Goal: Task Accomplishment & Management: Manage account settings

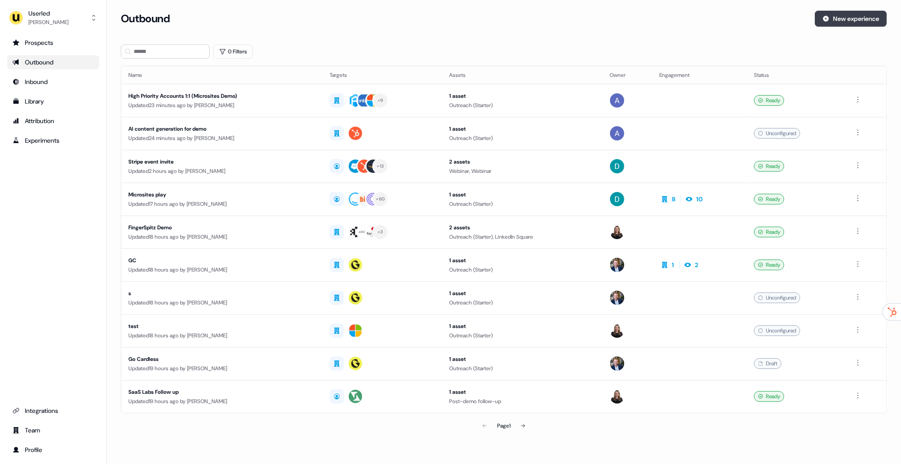
click at [845, 15] on button "New experience" at bounding box center [851, 19] width 72 height 16
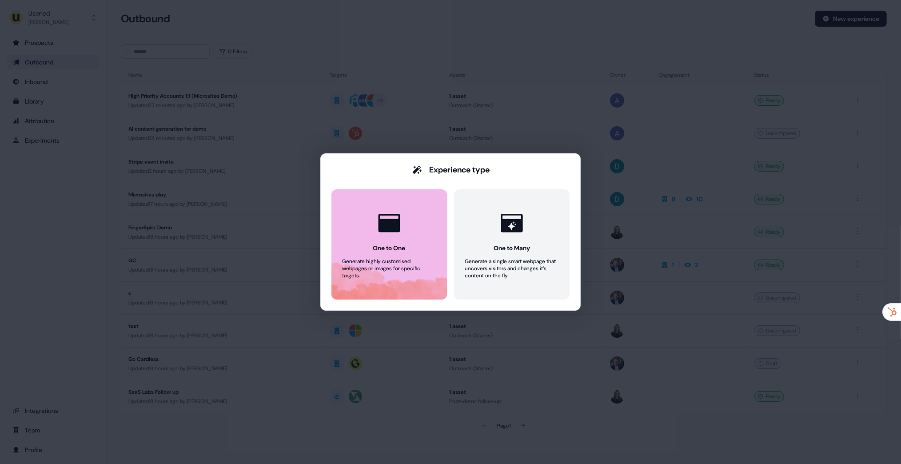
click at [398, 220] on icon at bounding box center [389, 223] width 27 height 27
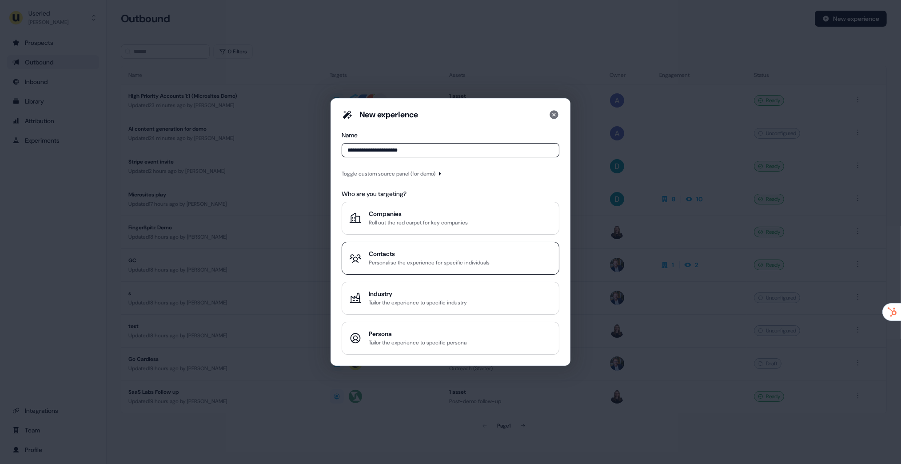
type input "**********"
click at [410, 261] on div "Personalise the experience for specific individuals" at bounding box center [429, 262] width 121 height 9
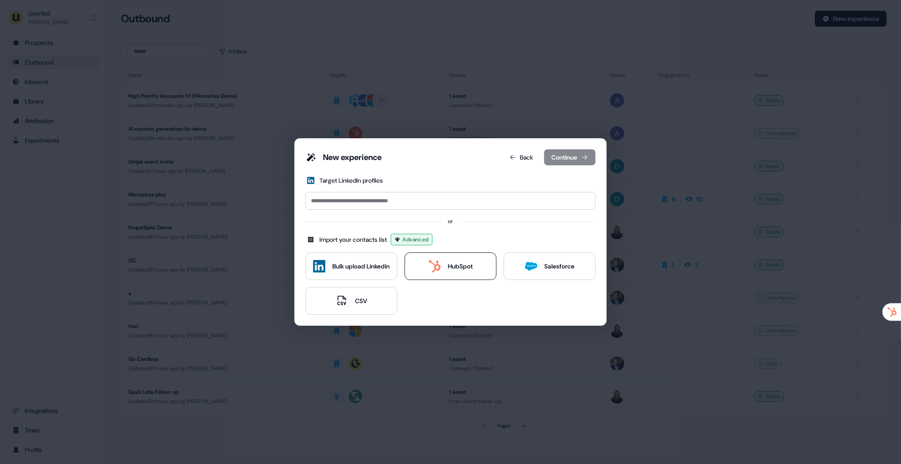
click at [442, 264] on div "HubSpot" at bounding box center [450, 266] width 44 height 12
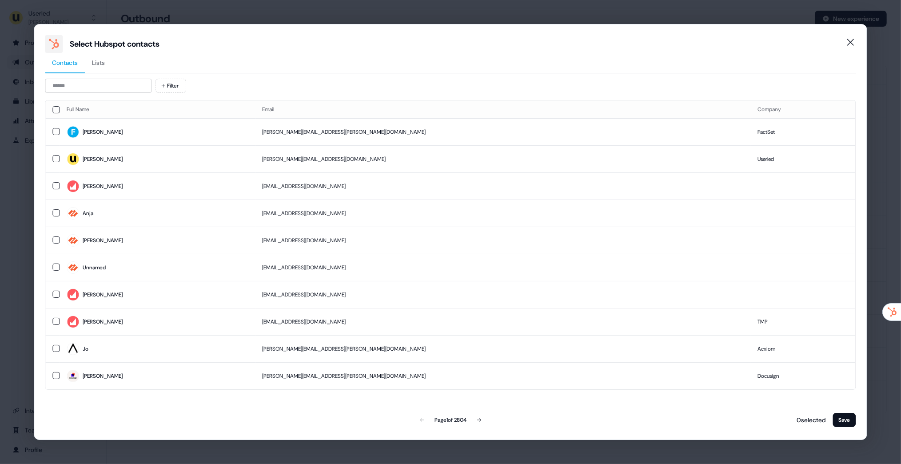
click at [106, 55] on button "Lists" at bounding box center [98, 63] width 27 height 20
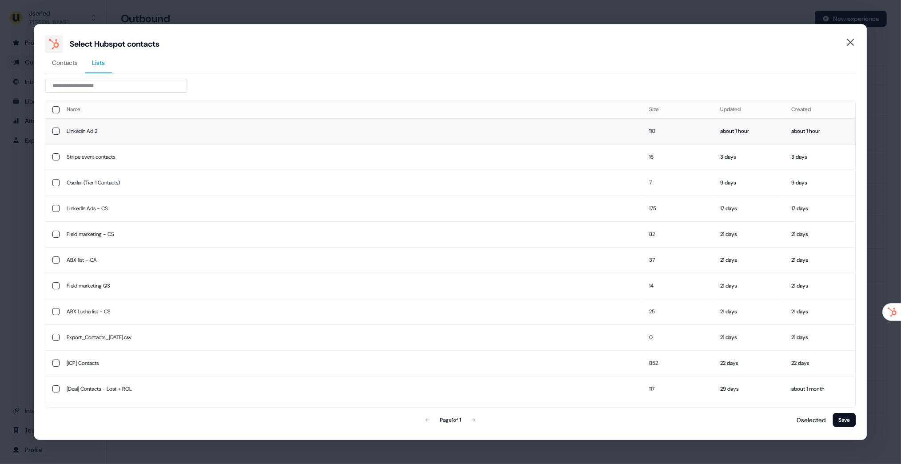
click at [164, 128] on td "LinkedIn Ad 2" at bounding box center [351, 131] width 583 height 26
click at [841, 418] on button "Save" at bounding box center [844, 420] width 23 height 14
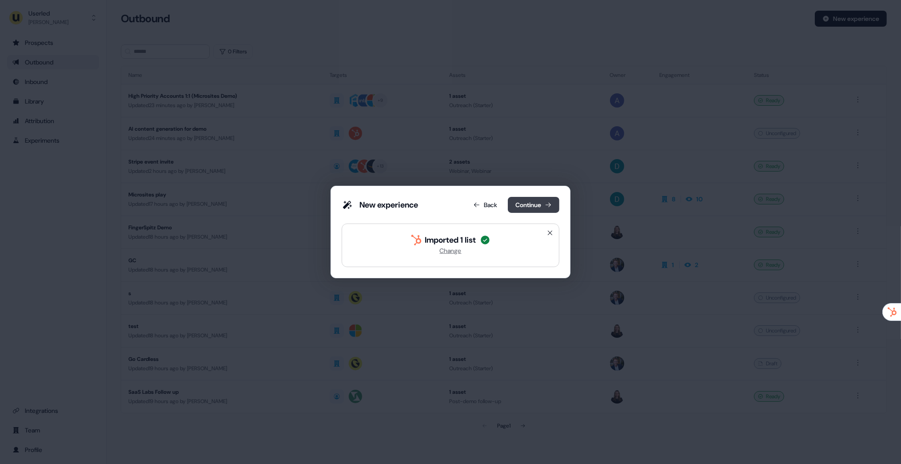
click at [531, 207] on button "Continue" at bounding box center [534, 205] width 52 height 16
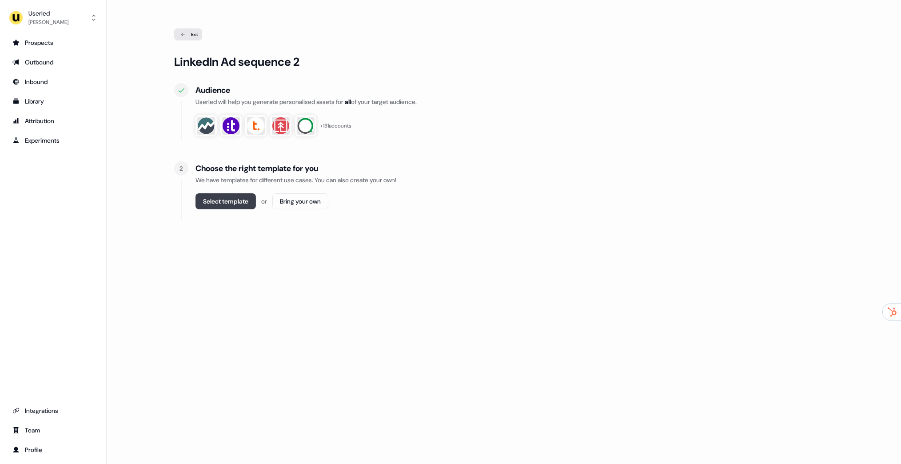
click at [223, 203] on button "Select template" at bounding box center [226, 201] width 60 height 16
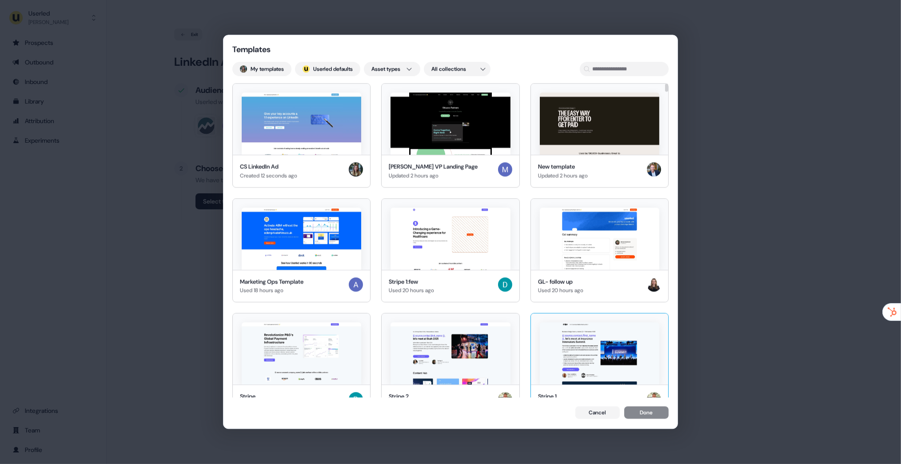
click at [315, 147] on img at bounding box center [302, 123] width 120 height 62
click at [643, 409] on button "Done" at bounding box center [646, 413] width 44 height 12
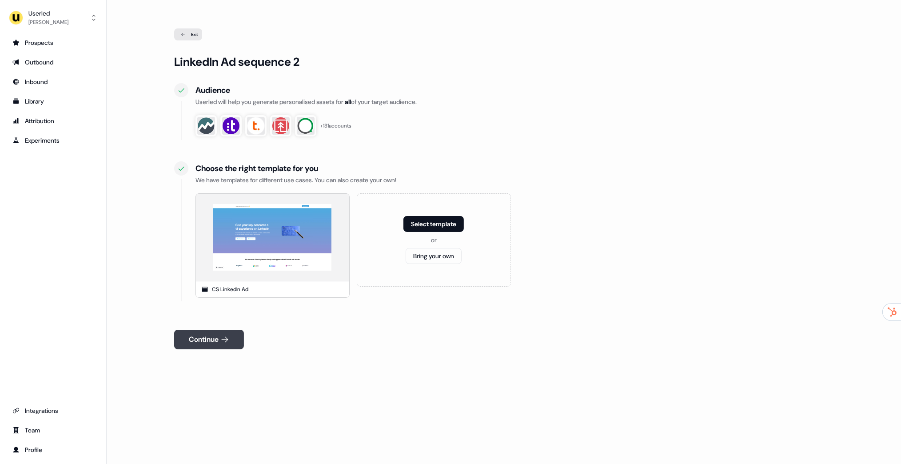
click at [207, 344] on button "Continue" at bounding box center [209, 340] width 70 height 20
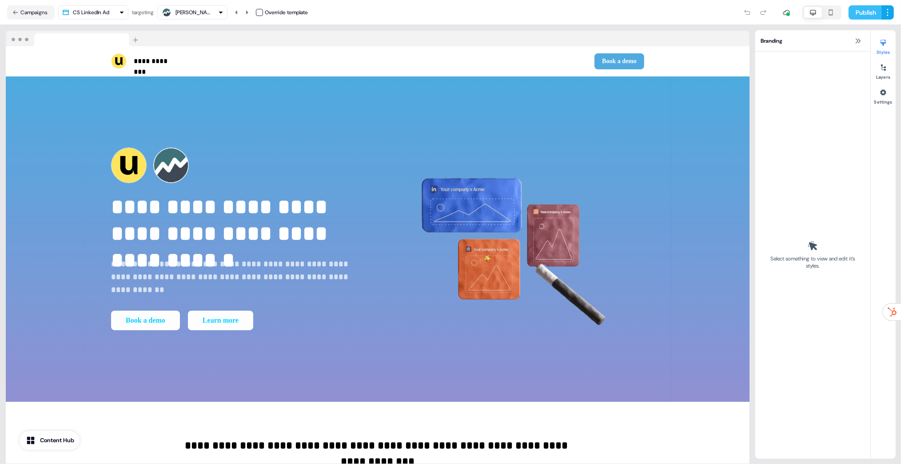
click at [862, 13] on button "Publish" at bounding box center [865, 12] width 33 height 14
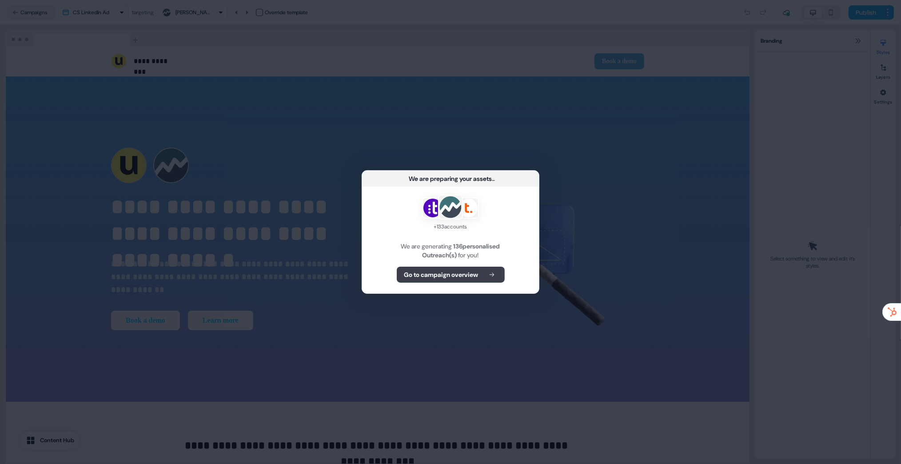
click at [465, 270] on b "Go to campaign overview" at bounding box center [441, 274] width 74 height 9
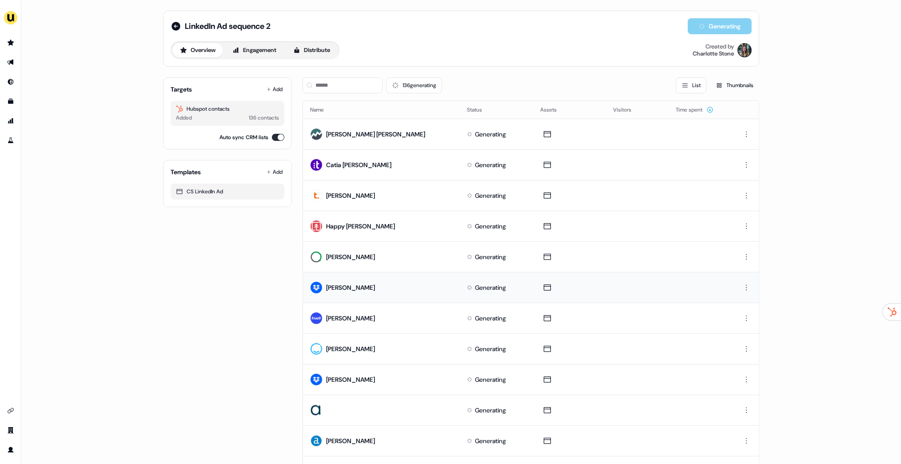
scroll to position [295, 0]
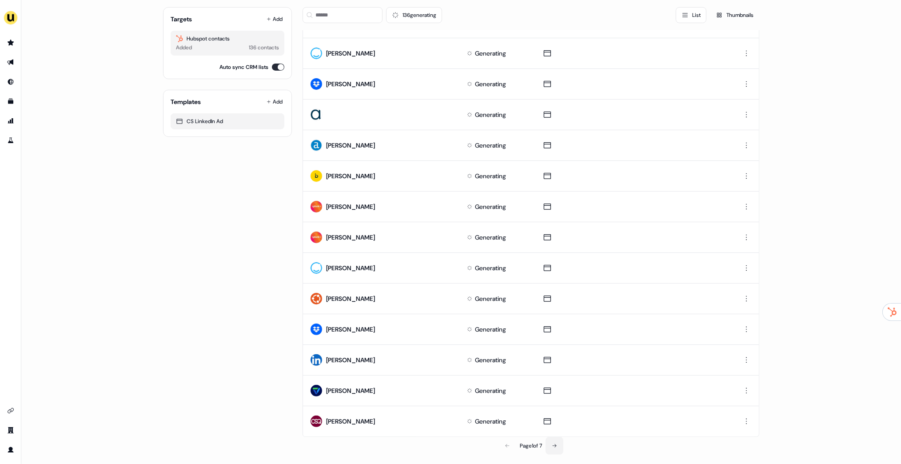
click at [553, 443] on icon at bounding box center [554, 445] width 5 height 5
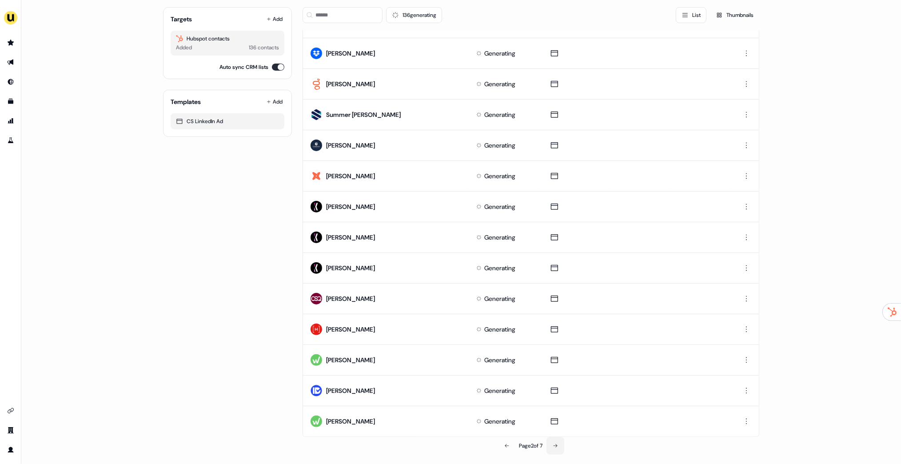
click at [553, 444] on icon at bounding box center [555, 445] width 5 height 5
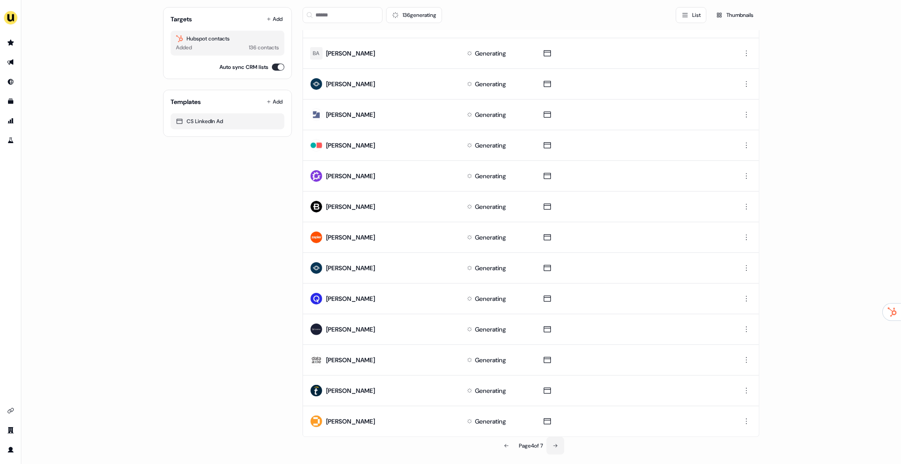
click at [553, 444] on icon at bounding box center [555, 445] width 5 height 5
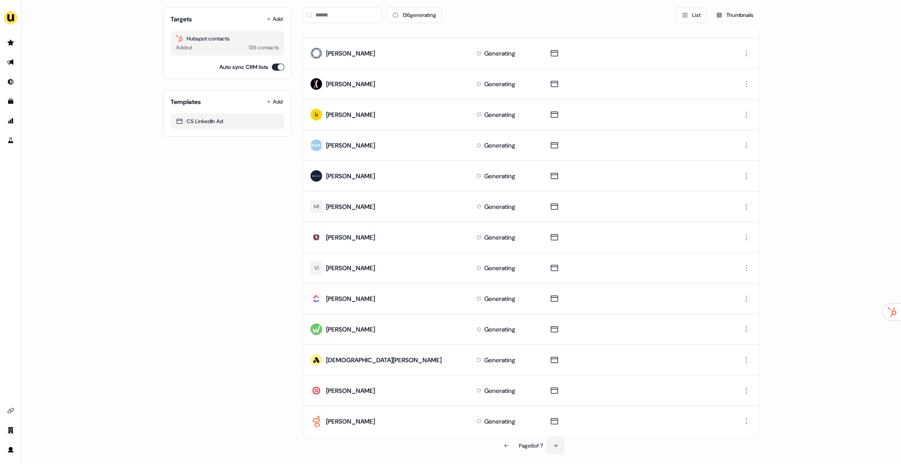
click at [553, 444] on icon at bounding box center [555, 445] width 5 height 5
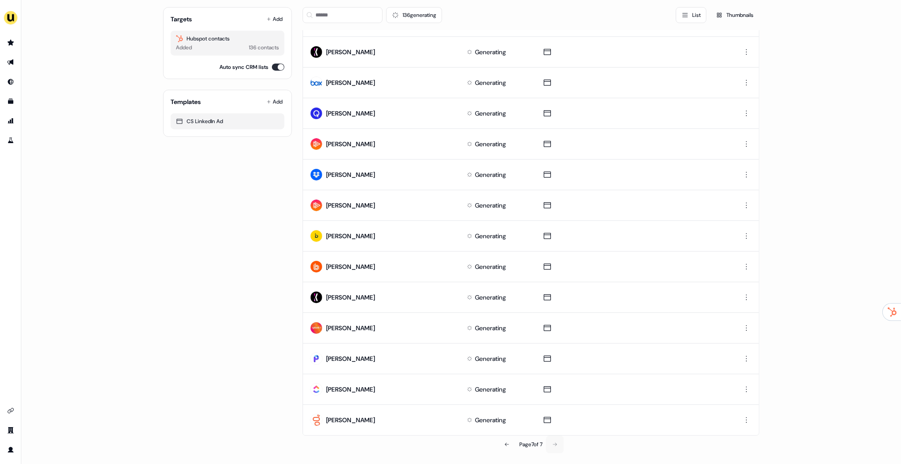
scroll to position [173, 0]
click at [553, 444] on div "Page 7 of 7" at bounding box center [531, 445] width 457 height 18
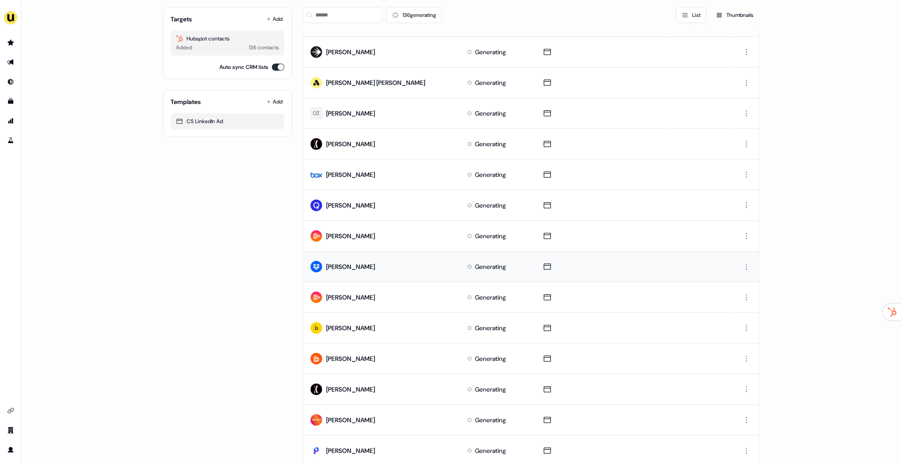
scroll to position [0, 0]
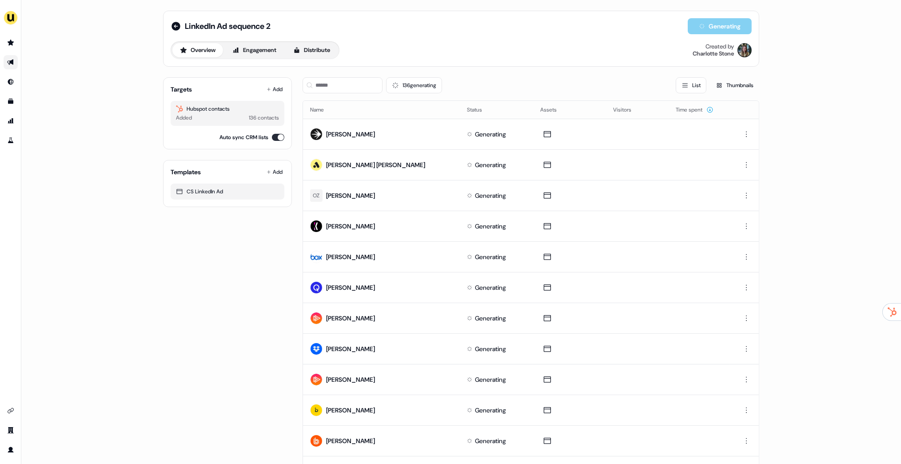
click at [17, 65] on link "Go to outbound experience" at bounding box center [11, 62] width 14 height 14
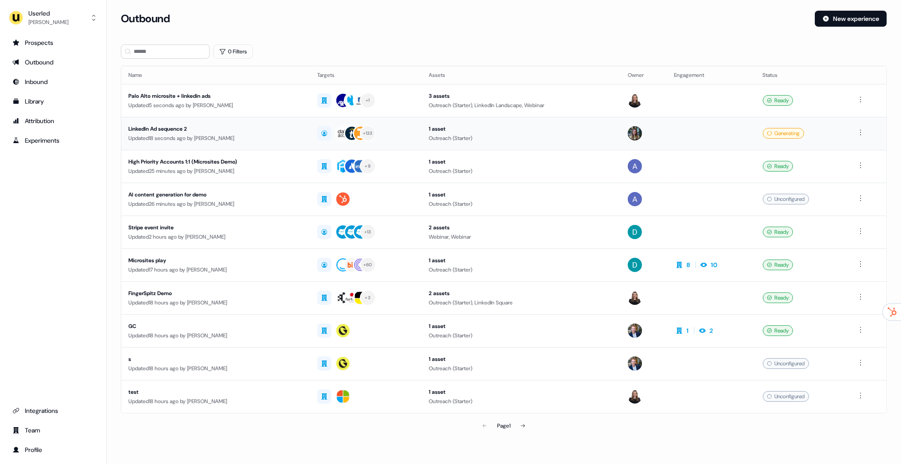
click at [227, 137] on div "Updated 18 seconds ago by Charlotte Stone" at bounding box center [215, 138] width 175 height 9
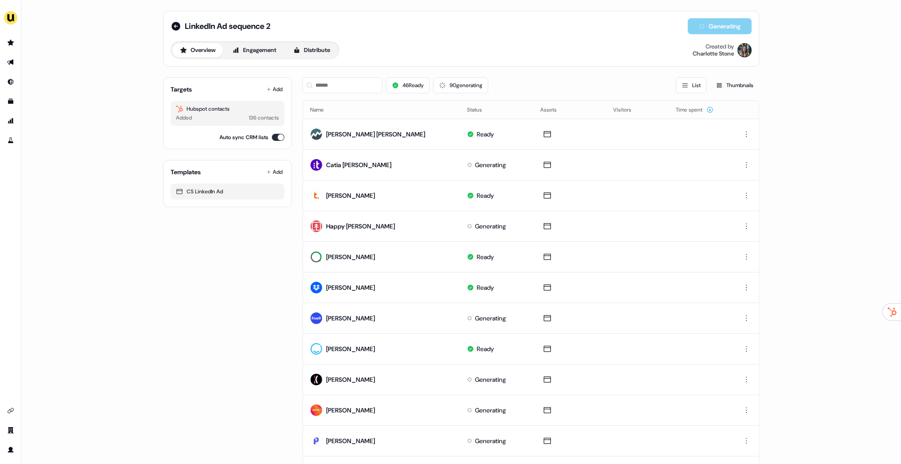
click at [1, 64] on li "side nav menu" at bounding box center [10, 62] width 21 height 14
click at [5, 63] on link "Go to outbound experience" at bounding box center [11, 62] width 14 height 14
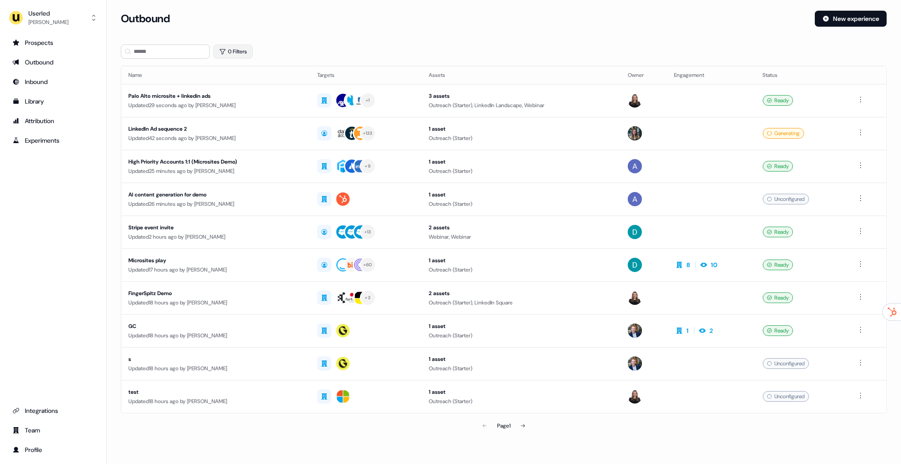
click at [223, 54] on icon "button" at bounding box center [222, 51] width 7 height 7
click at [250, 86] on html "For the best experience switch devices to a bigger screen. Go to Userled.io Use…" at bounding box center [450, 232] width 901 height 464
click at [263, 118] on div "Owner" at bounding box center [287, 123] width 129 height 14
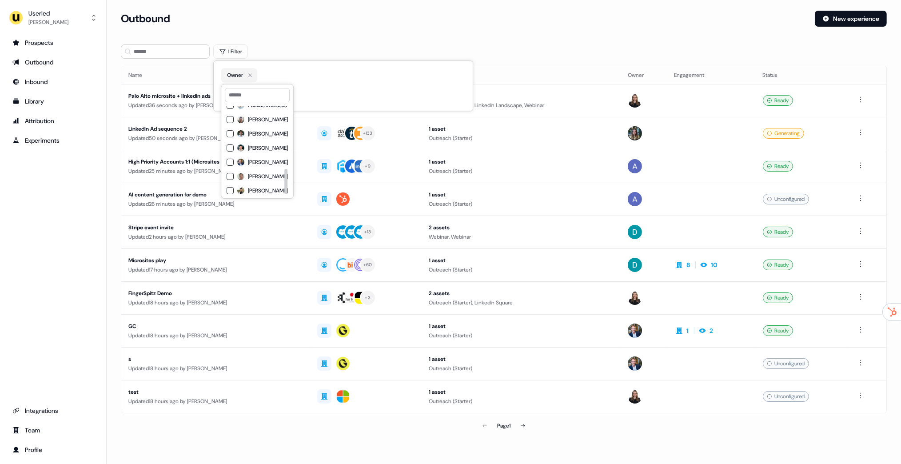
scroll to position [220, 0]
click at [260, 160] on span "Yann Sarfati" at bounding box center [268, 161] width 40 height 7
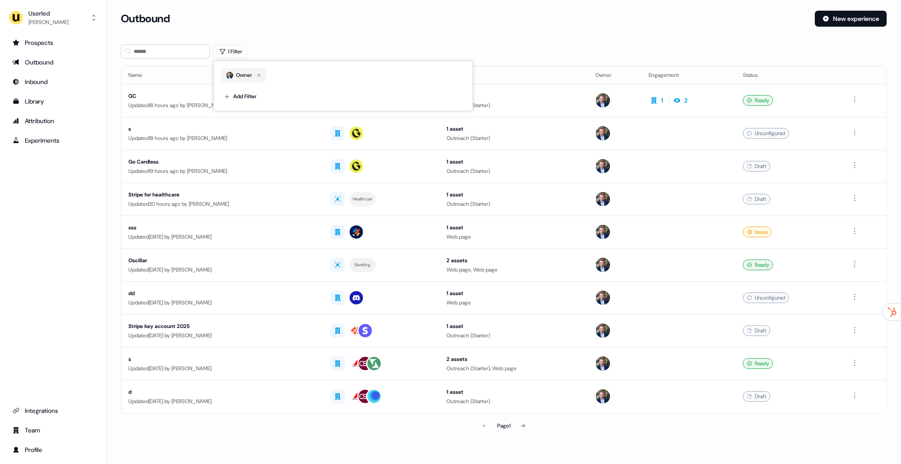
click at [516, 34] on div "Outbound New experience" at bounding box center [504, 24] width 766 height 27
click at [223, 102] on div "Updated 18 hours ago by Yann Sarfati" at bounding box center [222, 105] width 188 height 9
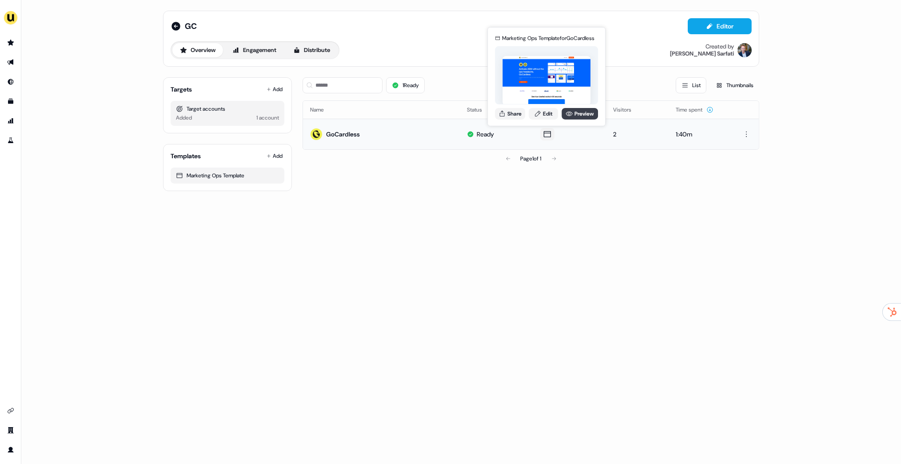
click at [582, 116] on link "Preview" at bounding box center [580, 114] width 36 height 12
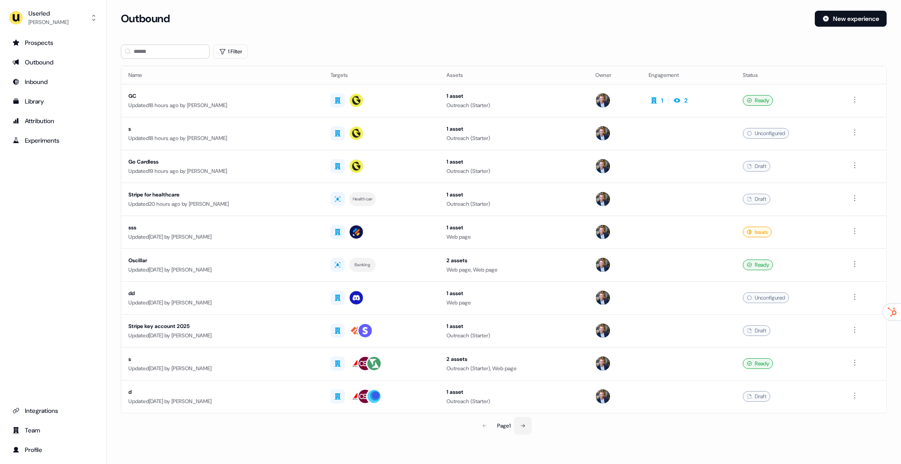
click at [518, 420] on button at bounding box center [523, 426] width 18 height 18
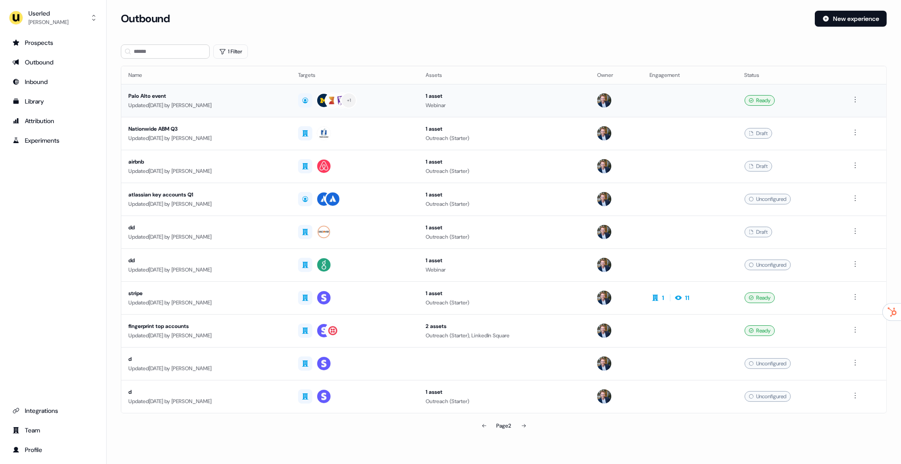
click at [228, 106] on div "Updated 6 days ago by Yann Sarfati" at bounding box center [206, 105] width 156 height 9
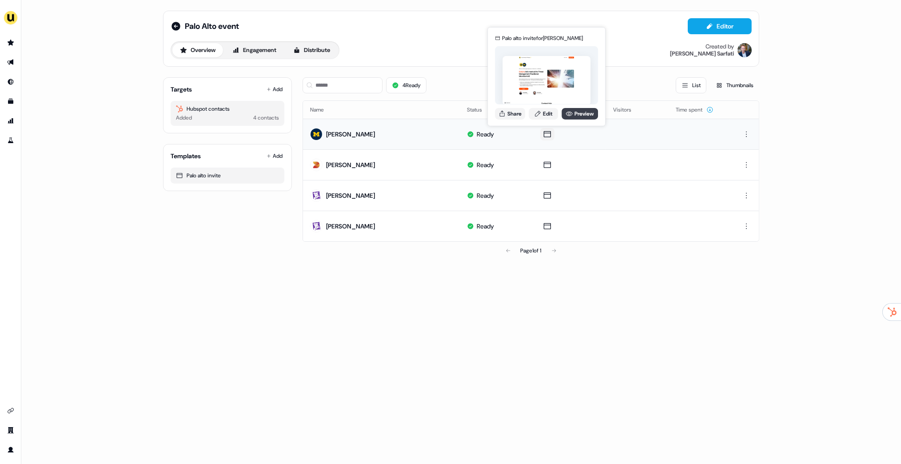
click at [583, 115] on link "Preview" at bounding box center [580, 114] width 36 height 12
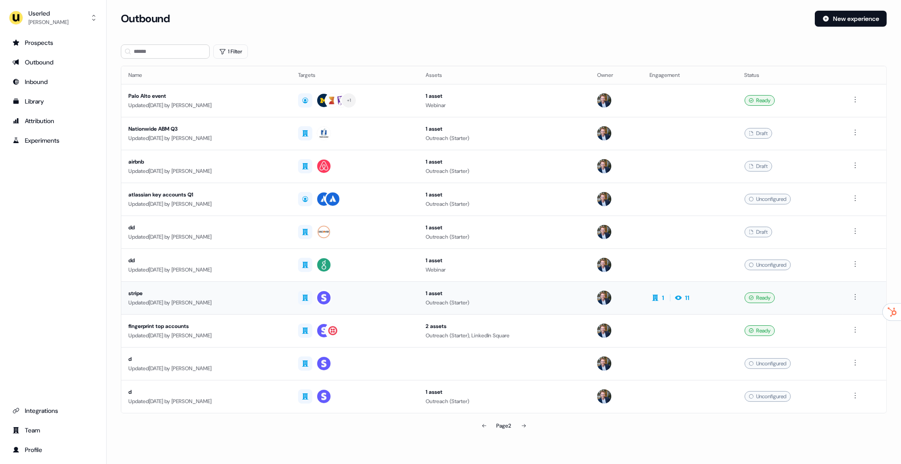
click at [211, 307] on td "stripe Updated 16 days ago by Henry Li" at bounding box center [206, 297] width 170 height 33
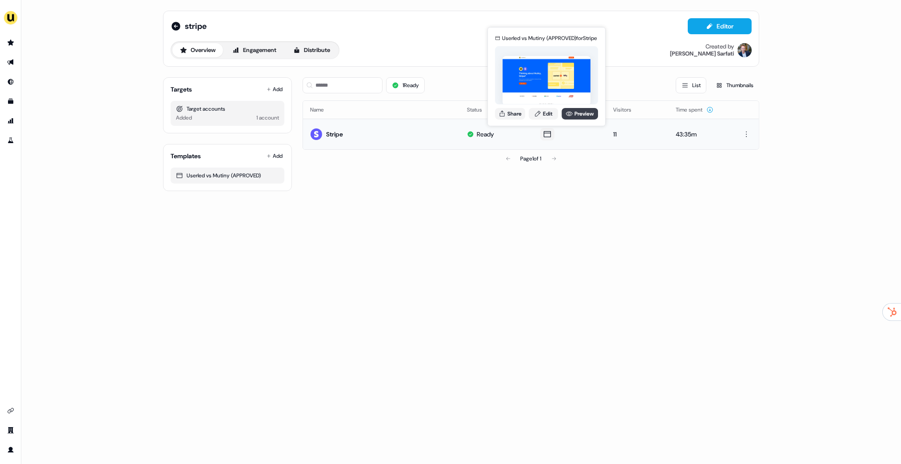
click at [575, 115] on link "Preview" at bounding box center [580, 114] width 36 height 12
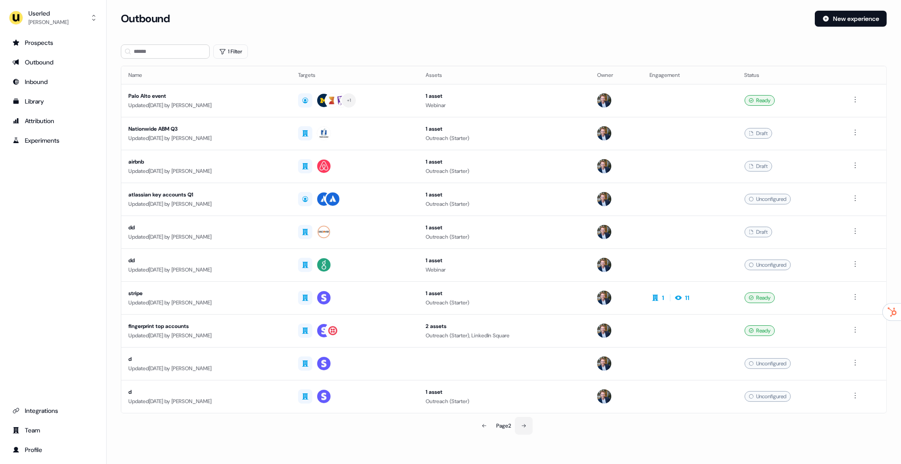
click at [527, 426] on icon at bounding box center [523, 425] width 5 height 5
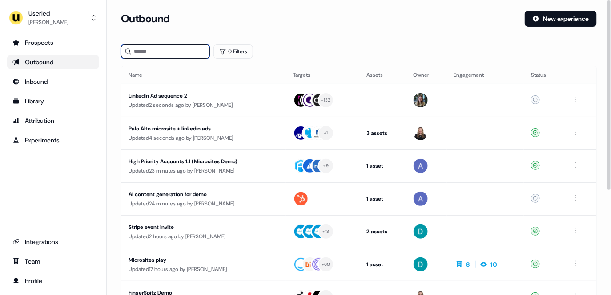
click at [168, 47] on input at bounding box center [165, 51] width 89 height 14
click at [233, 51] on button "0 Filters" at bounding box center [233, 51] width 40 height 14
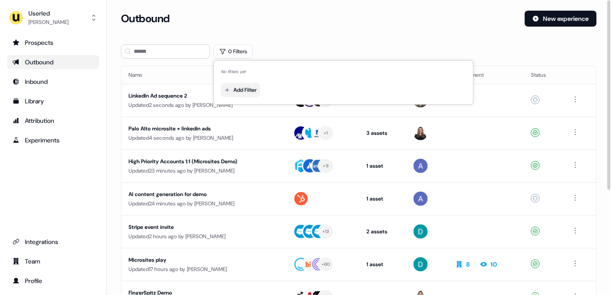
click at [253, 91] on html "For the best experience switch devices to a bigger screen. Go to Userled.io Use…" at bounding box center [305, 147] width 611 height 295
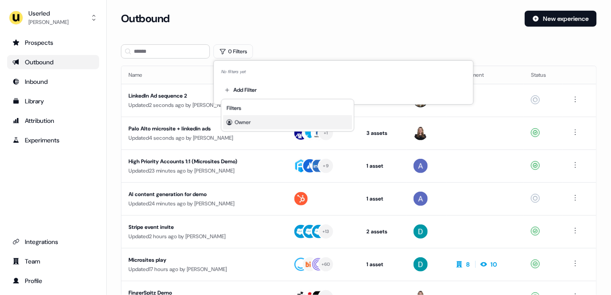
click at [259, 123] on div "Owner" at bounding box center [287, 123] width 129 height 14
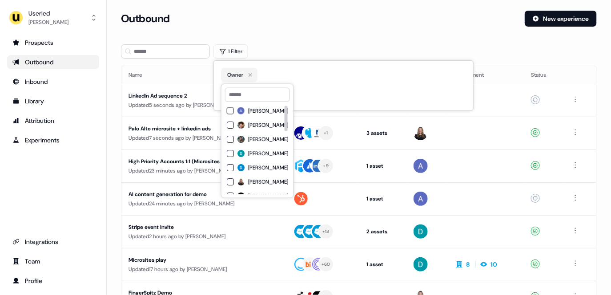
click at [263, 132] on div "[PERSON_NAME] [PERSON_NAME] [PERSON_NAME] [PERSON_NAME] [PERSON_NAME] [PERSON_N…" at bounding box center [257, 260] width 61 height 309
click at [262, 133] on div "Aaron Carpenter Adrien Antoine Charlotte Stone David Cruickshank Denis Iurchak …" at bounding box center [257, 260] width 61 height 309
click at [261, 136] on span "Charlotte Stone" at bounding box center [268, 139] width 40 height 7
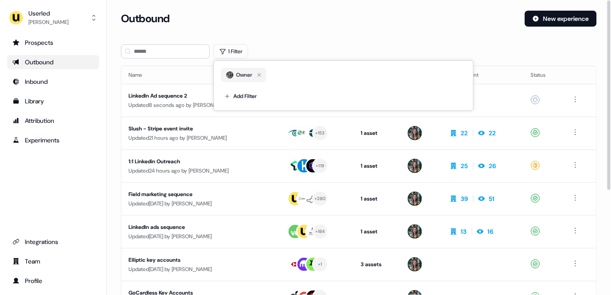
click at [411, 8] on div "Loading... Outbound New experience 1 Filter Name Targets Assets Owner Engagemen…" at bounding box center [359, 147] width 504 height 295
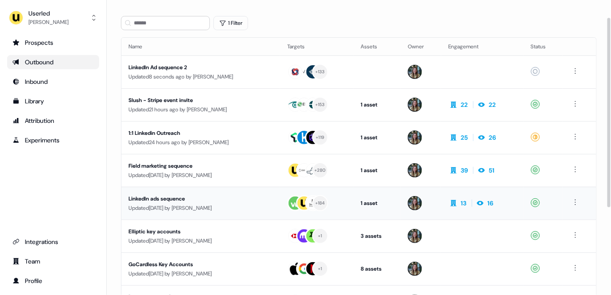
scroll to position [29, 0]
click at [198, 196] on div "LinkedIn ads sequence" at bounding box center [200, 198] width 144 height 9
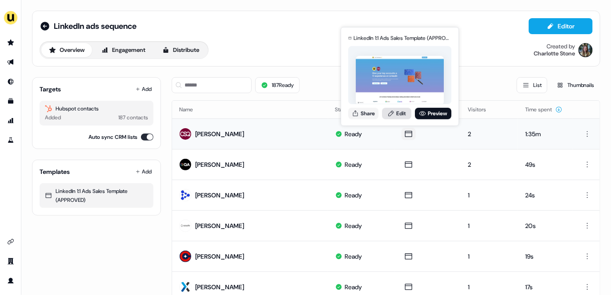
click at [400, 116] on link "Edit" at bounding box center [396, 114] width 29 height 12
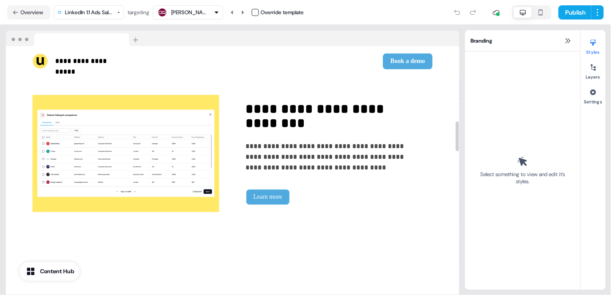
scroll to position [893, 0]
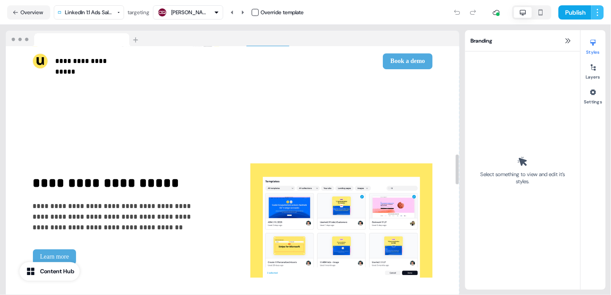
click at [602, 11] on html "**********" at bounding box center [305, 147] width 611 height 295
click at [577, 32] on span "Save as template" at bounding box center [571, 30] width 40 height 7
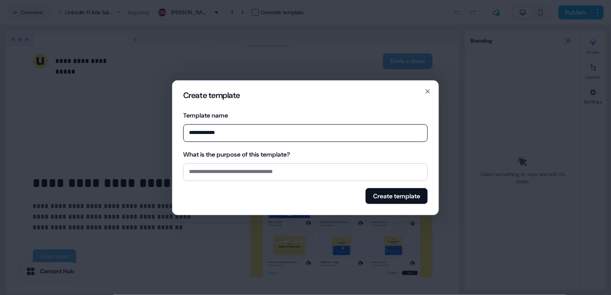
click at [187, 132] on input "**********" at bounding box center [305, 133] width 244 height 18
click at [283, 130] on input "**********" at bounding box center [305, 133] width 244 height 18
type input "**********"
click at [400, 202] on button "Create template" at bounding box center [396, 196] width 62 height 16
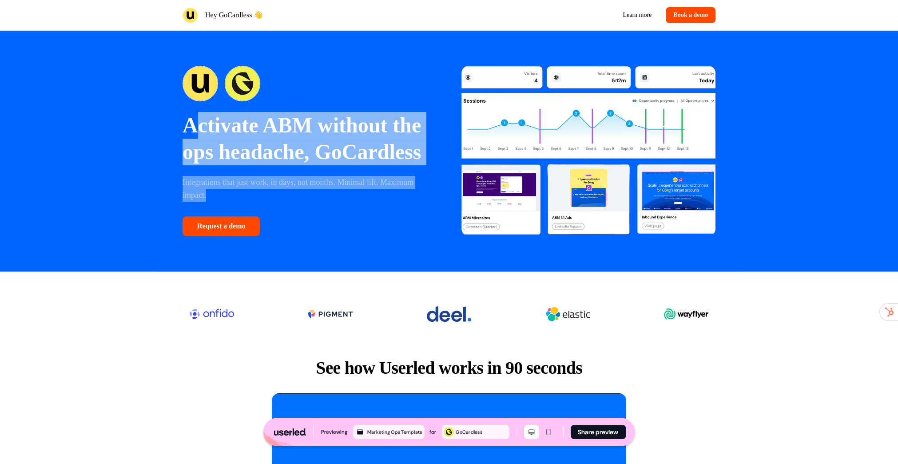
drag, startPoint x: 207, startPoint y: 127, endPoint x: 365, endPoint y: 221, distance: 184.1
click at [365, 220] on div "Activate ABM without the ops headache, GoCardless Integrations that just work, …" at bounding box center [310, 151] width 254 height 170
click at [371, 202] on p "Integrations that just work, in days, not months. Minimal lift. Maximum impact." at bounding box center [310, 189] width 254 height 26
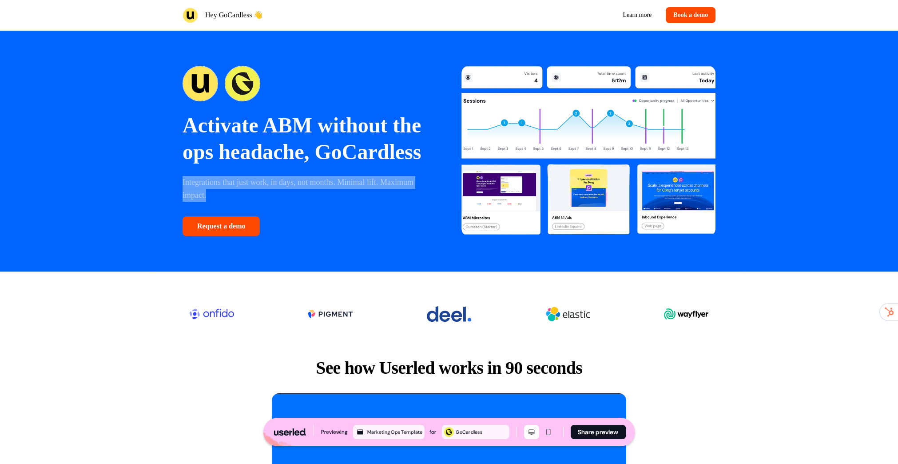
drag, startPoint x: 382, startPoint y: 215, endPoint x: 267, endPoint y: 173, distance: 122.7
click at [267, 173] on div "Activate ABM without the ops headache, GoCardless Integrations that just work, …" at bounding box center [310, 151] width 254 height 170
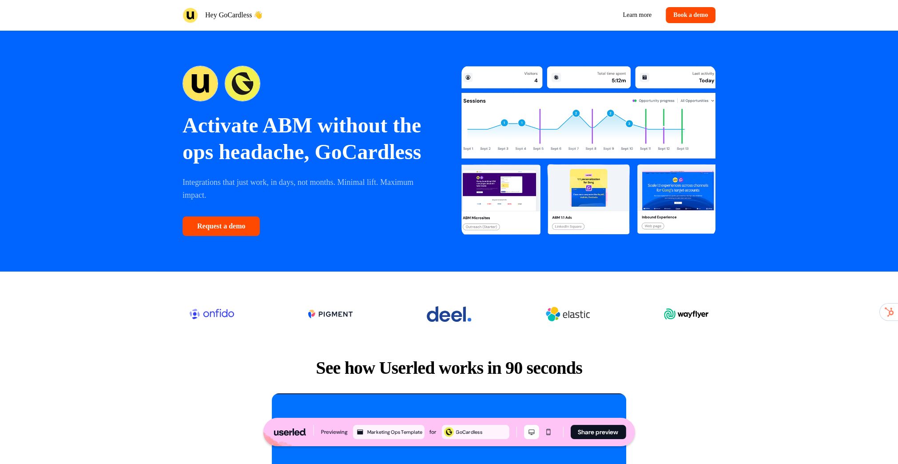
click at [250, 165] on p "Activate ABM without the ops headache, GoCardless" at bounding box center [310, 138] width 254 height 53
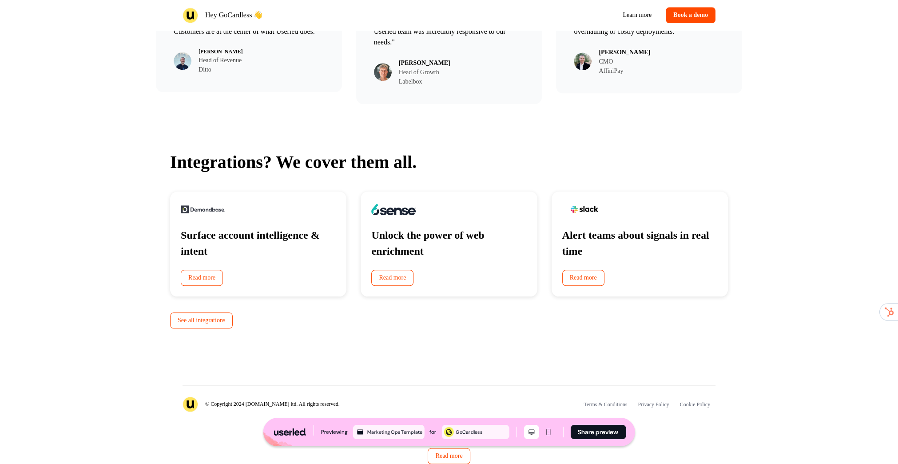
scroll to position [1529, 0]
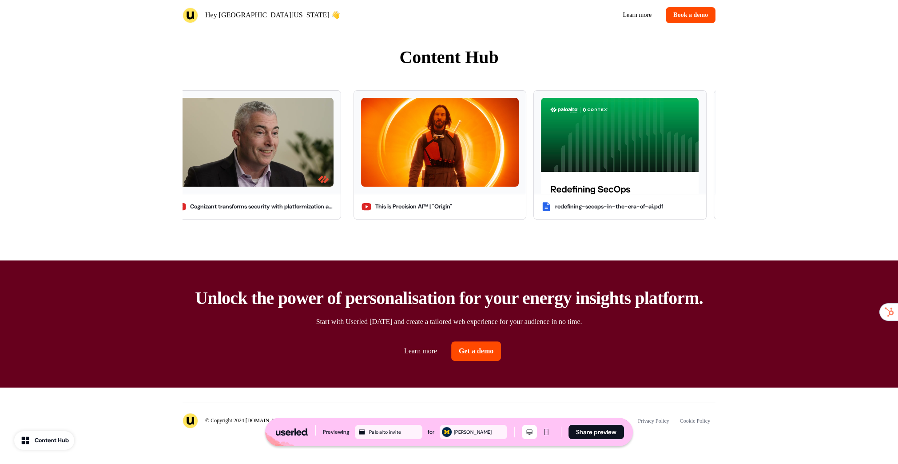
scroll to position [425, 0]
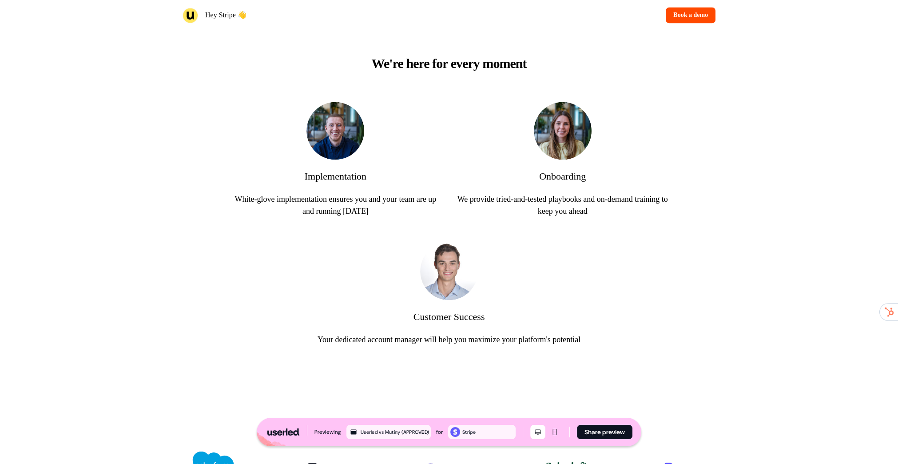
scroll to position [2096, 0]
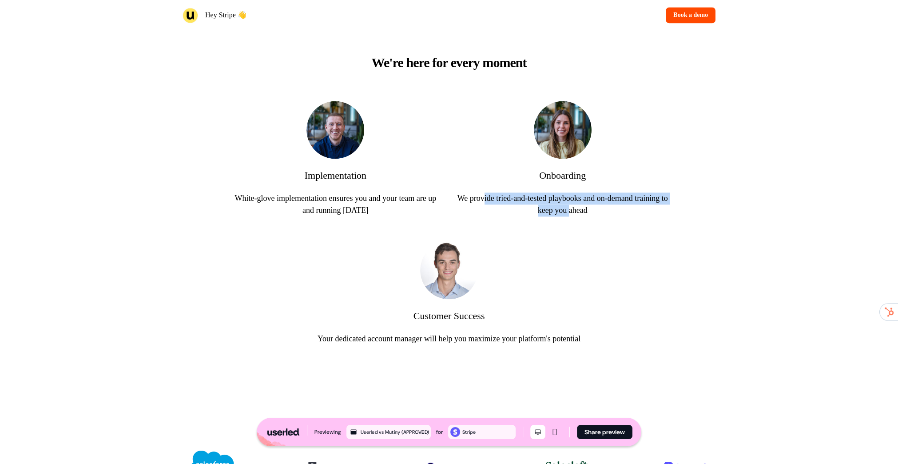
drag, startPoint x: 543, startPoint y: 224, endPoint x: 613, endPoint y: 239, distance: 71.8
click at [591, 216] on p "We provide tried-and-tested playbooks and on-demand training to keep you ahead" at bounding box center [562, 204] width 213 height 24
click at [613, 216] on p "We provide tried-and-tested playbooks and on-demand training to keep you ahead" at bounding box center [562, 204] width 213 height 24
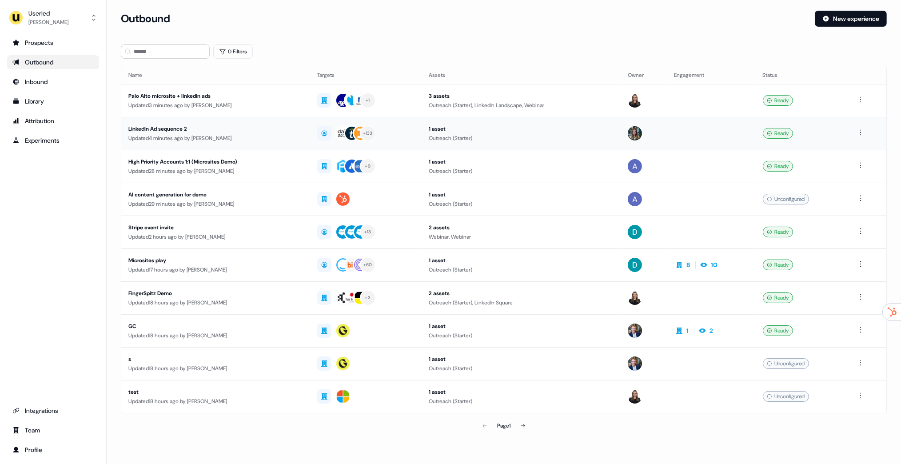
click at [204, 138] on div "Updated 4 minutes ago by [PERSON_NAME]" at bounding box center [215, 138] width 175 height 9
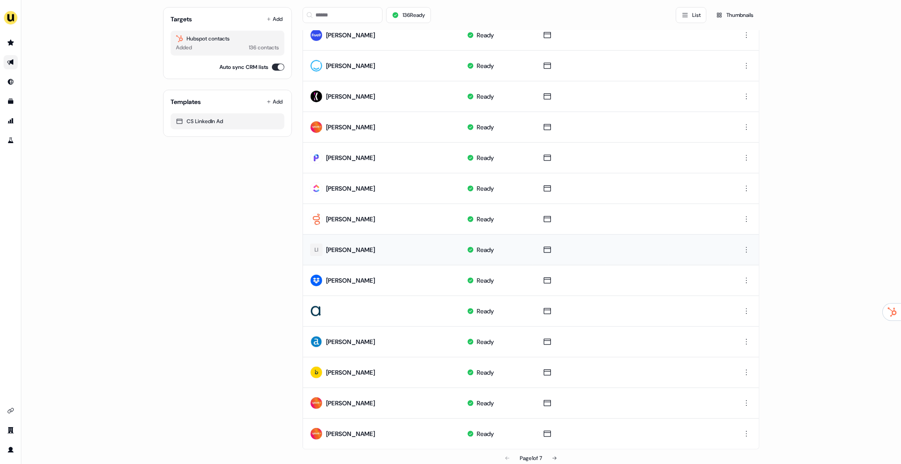
scroll to position [295, 0]
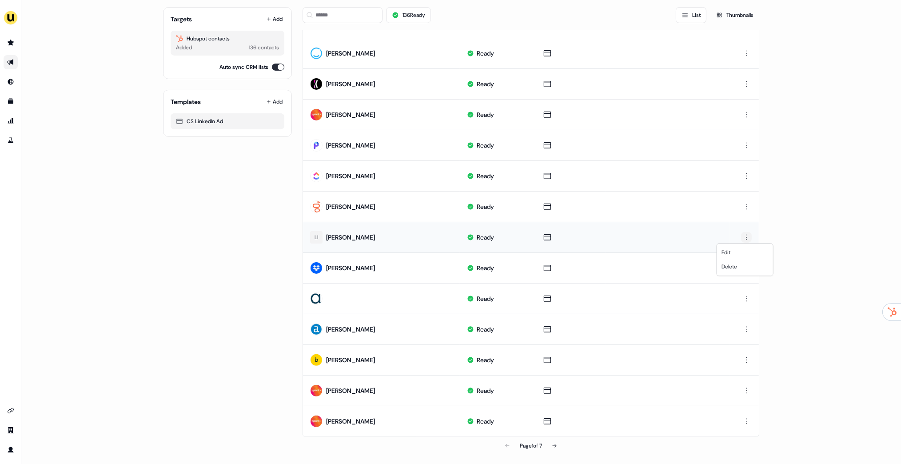
click at [747, 237] on html "For the best experience switch devices to a bigger screen. Go to [DOMAIN_NAME] …" at bounding box center [450, 232] width 901 height 464
click at [733, 266] on span "Delete" at bounding box center [730, 266] width 16 height 7
click at [746, 299] on html "For the best experience switch devices to a bigger screen. Go to Userled.io Lin…" at bounding box center [450, 232] width 901 height 464
click at [732, 324] on html "For the best experience switch devices to a bigger screen. Go to Userled.io Lin…" at bounding box center [450, 232] width 901 height 464
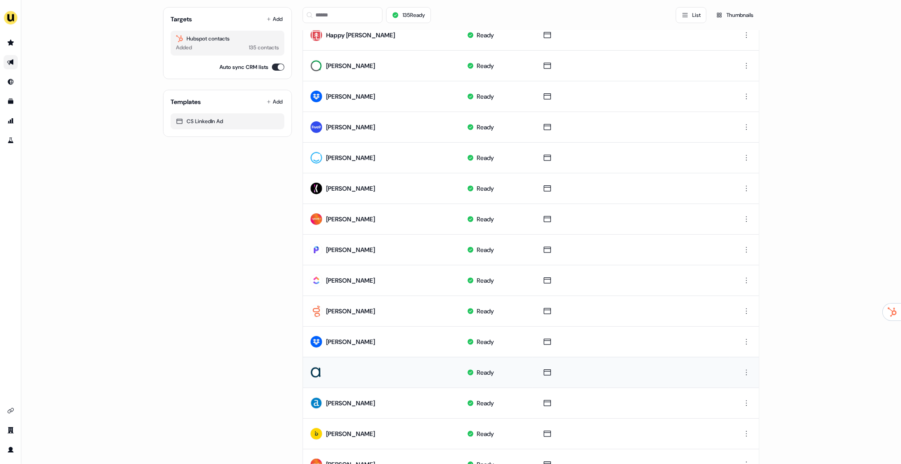
scroll to position [191, 0]
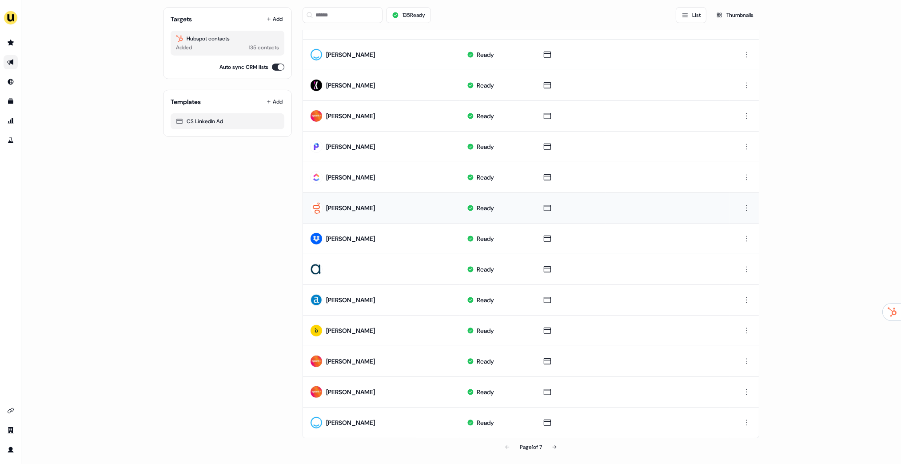
scroll to position [295, 0]
click at [746, 265] on html "For the best experience switch devices to a bigger screen. Go to [DOMAIN_NAME] …" at bounding box center [450, 232] width 901 height 464
click at [738, 296] on div "Delete" at bounding box center [745, 297] width 52 height 14
click at [555, 445] on icon at bounding box center [554, 445] width 5 height 5
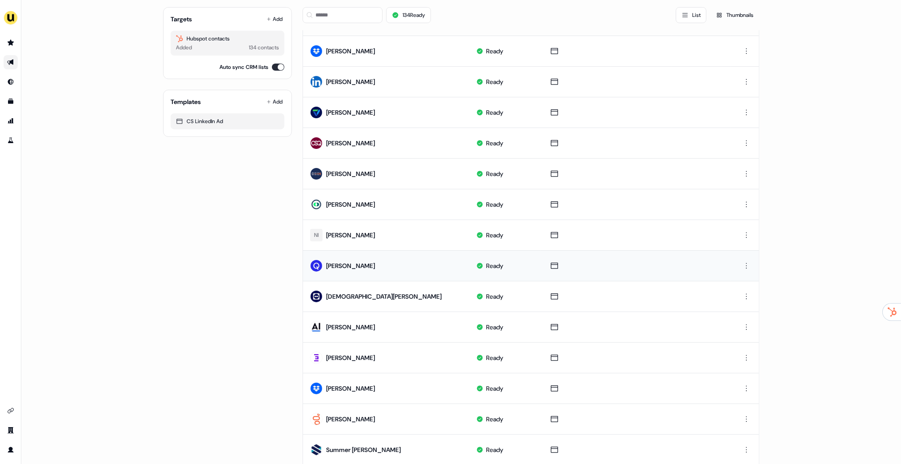
scroll to position [89, 0]
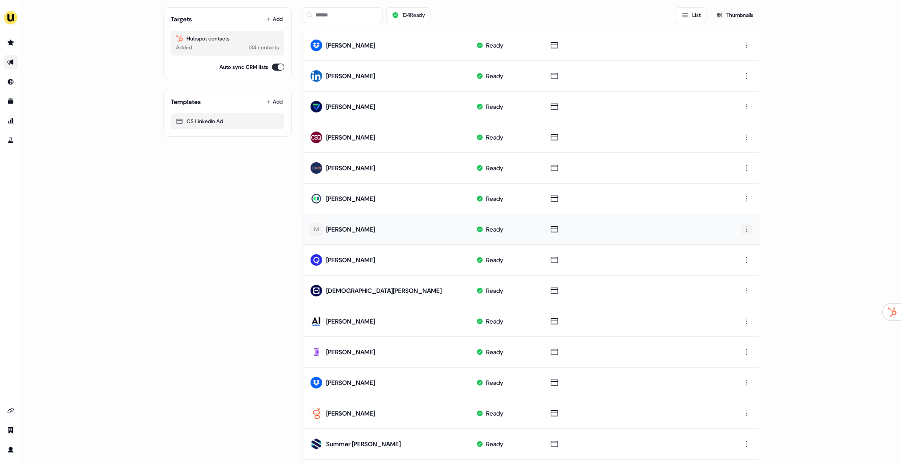
click at [745, 231] on html "For the best experience switch devices to a bigger screen. Go to [DOMAIN_NAME] …" at bounding box center [450, 232] width 901 height 464
click at [735, 259] on span "Delete" at bounding box center [730, 258] width 16 height 7
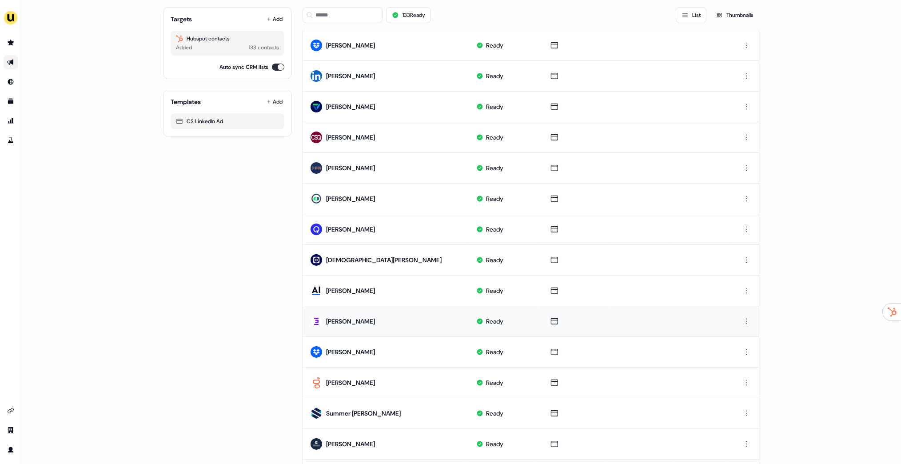
scroll to position [295, 0]
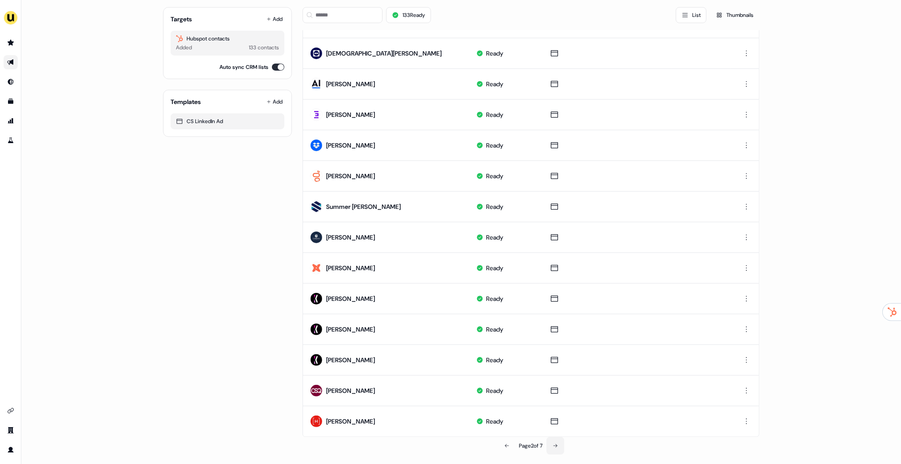
click at [552, 448] on button at bounding box center [556, 446] width 18 height 18
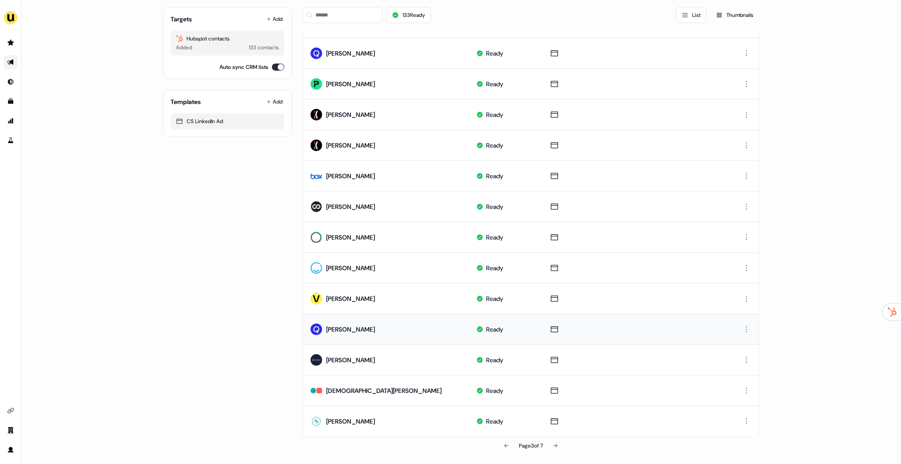
scroll to position [0, 0]
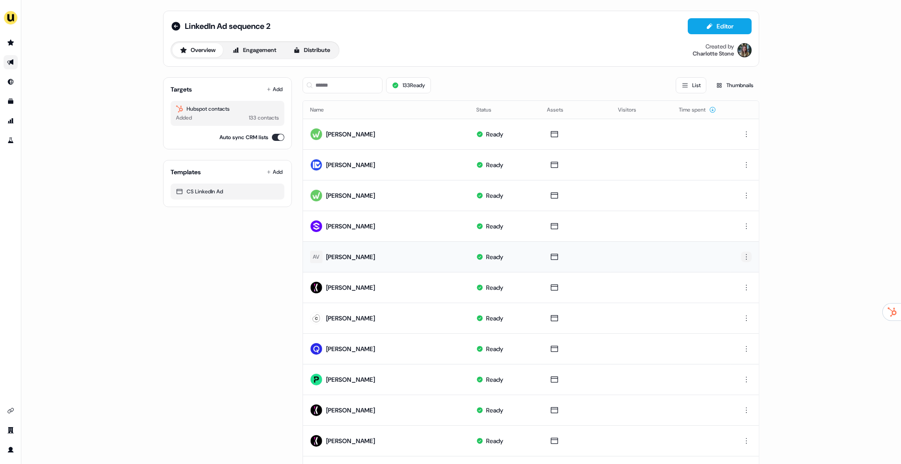
click at [746, 258] on html "For the best experience switch devices to a bigger screen. Go to [DOMAIN_NAME] …" at bounding box center [450, 232] width 901 height 464
click at [733, 288] on span "Delete" at bounding box center [730, 286] width 16 height 7
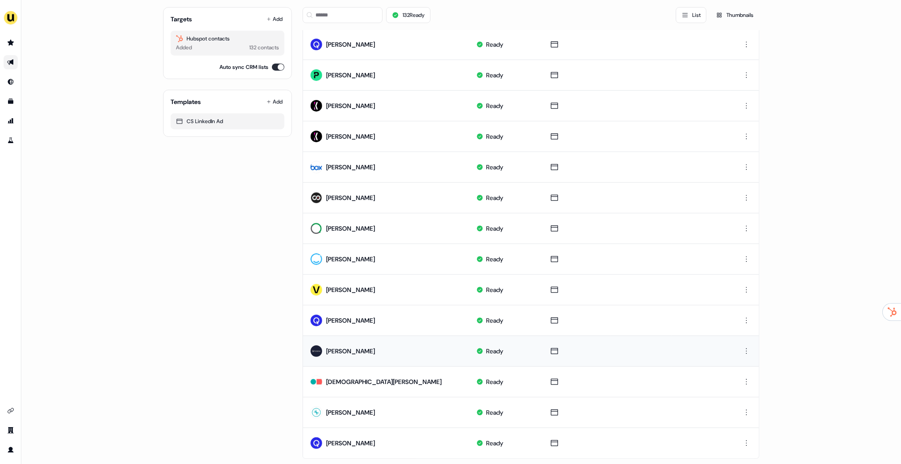
scroll to position [295, 0]
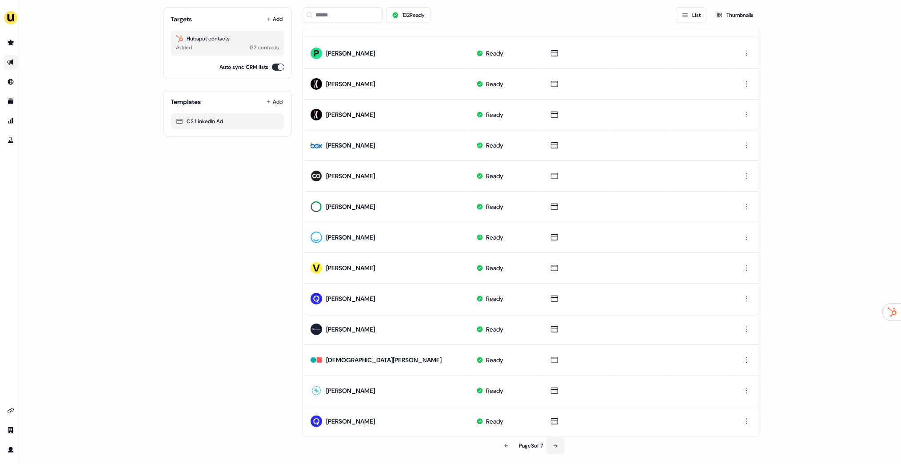
click at [558, 444] on icon at bounding box center [555, 445] width 5 height 5
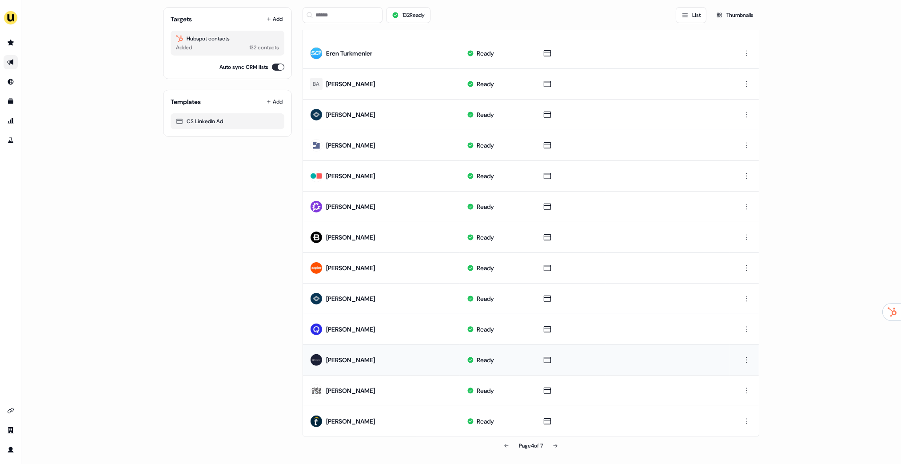
scroll to position [0, 0]
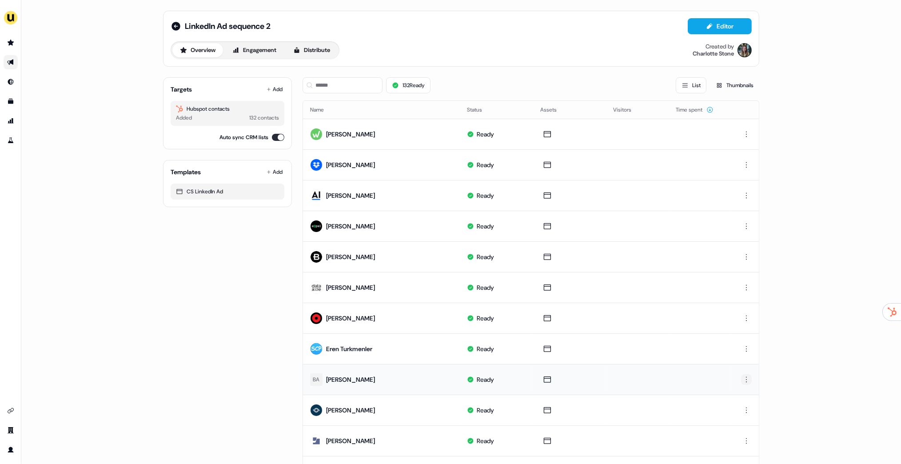
click at [744, 379] on html "For the best experience switch devices to a bigger screen. Go to [DOMAIN_NAME] …" at bounding box center [450, 232] width 901 height 464
click at [730, 406] on span "Delete" at bounding box center [730, 409] width 16 height 7
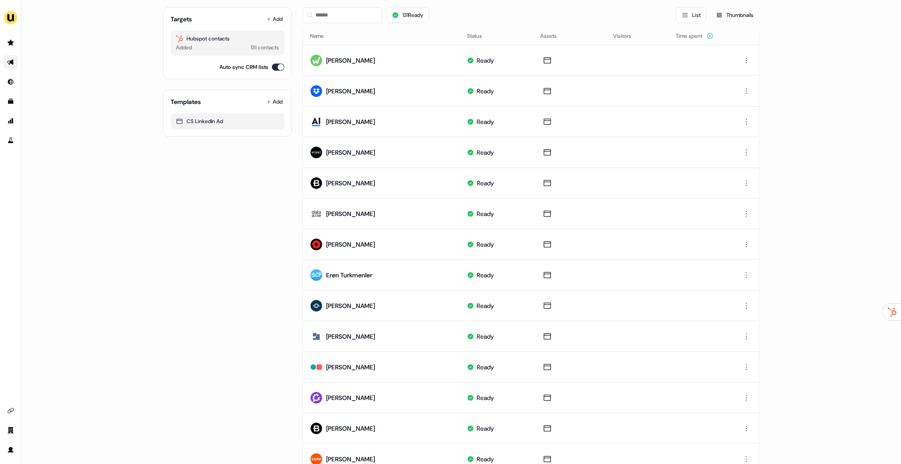
scroll to position [295, 0]
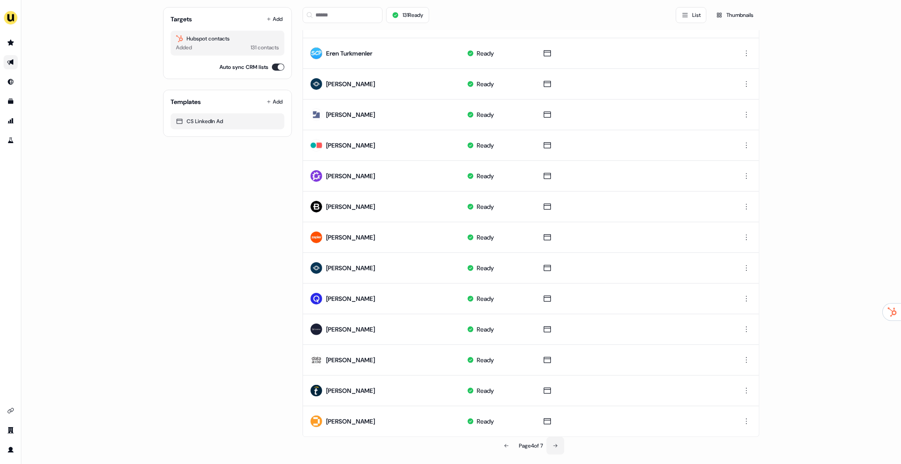
click at [556, 445] on icon at bounding box center [555, 445] width 5 height 5
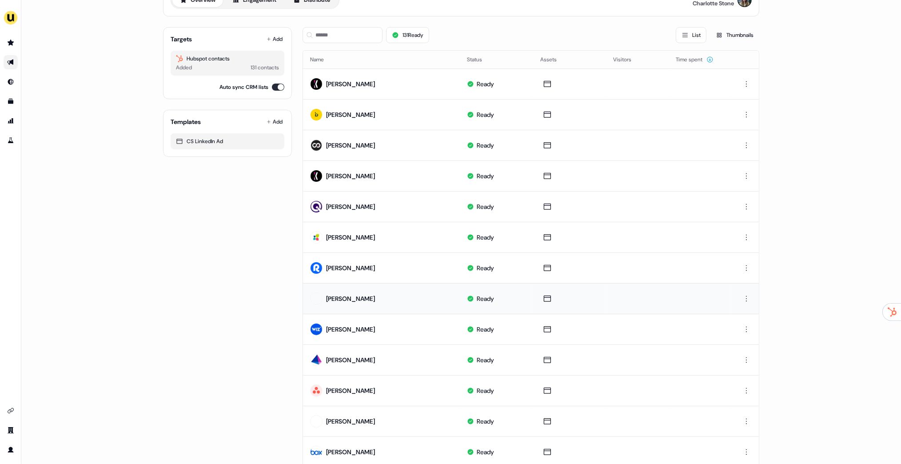
scroll to position [0, 0]
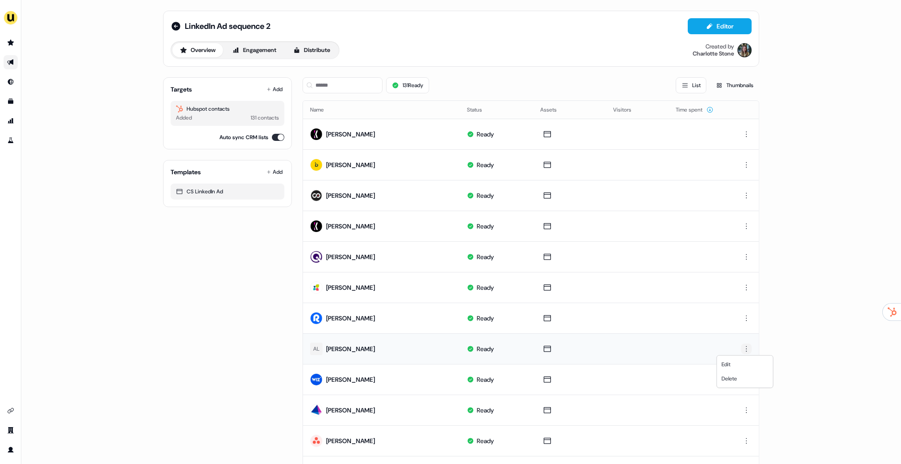
click at [745, 347] on html "For the best experience switch devices to a bigger screen. Go to [DOMAIN_NAME] …" at bounding box center [450, 232] width 901 height 464
click at [730, 378] on span "Delete" at bounding box center [730, 378] width 16 height 7
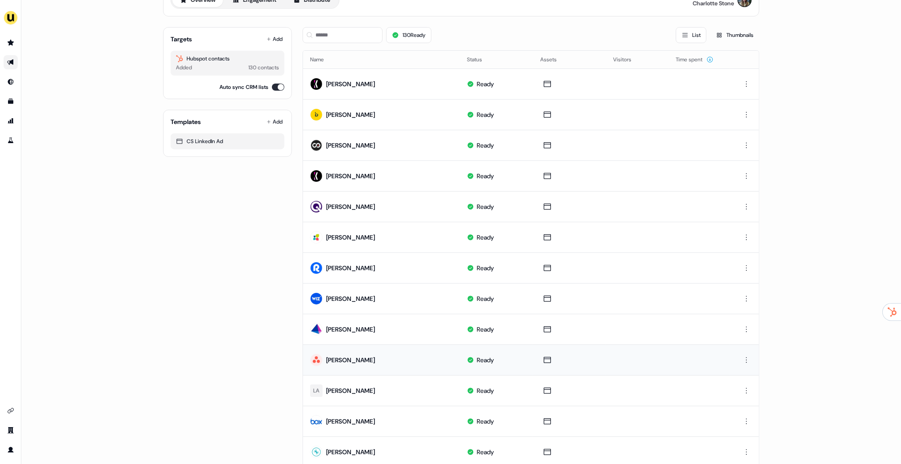
scroll to position [66, 0]
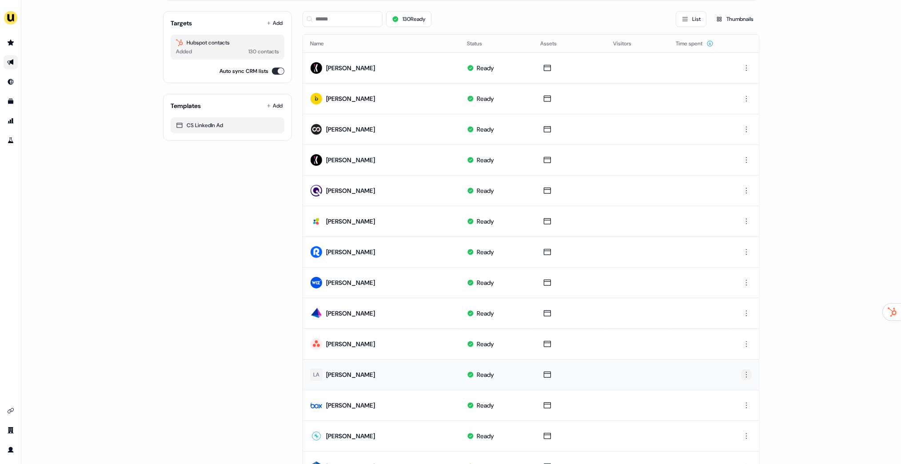
click at [748, 372] on html "For the best experience switch devices to a bigger screen. Go to [DOMAIN_NAME] …" at bounding box center [450, 232] width 901 height 464
click at [734, 407] on span "Delete" at bounding box center [730, 404] width 16 height 7
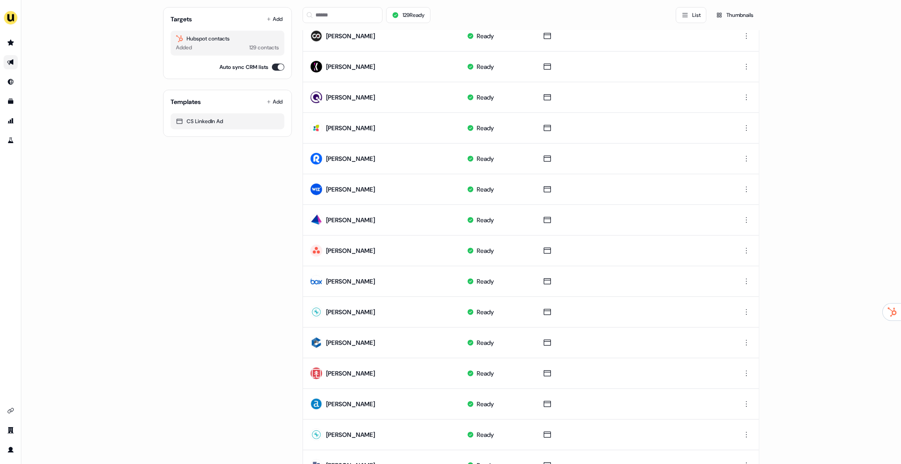
scroll to position [295, 0]
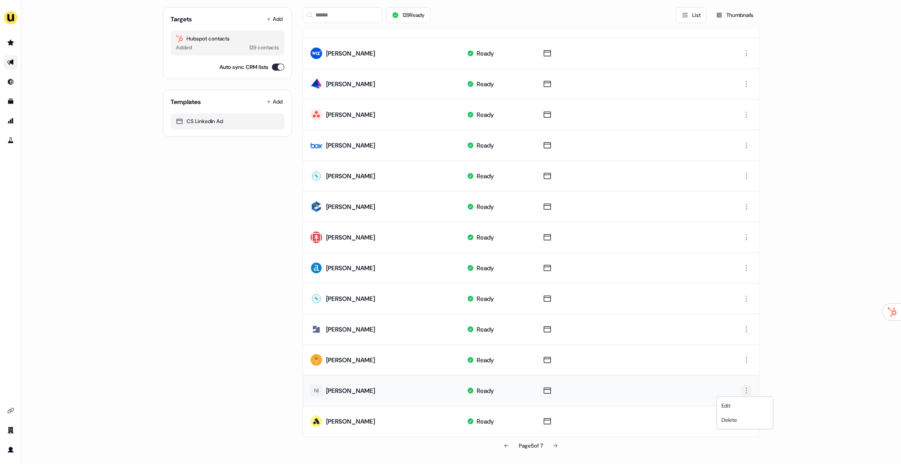
click at [746, 389] on html "For the best experience switch devices to a bigger screen. Go to [DOMAIN_NAME] …" at bounding box center [450, 232] width 901 height 464
click at [736, 417] on span "Delete" at bounding box center [730, 419] width 16 height 7
click at [561, 443] on button at bounding box center [556, 446] width 18 height 18
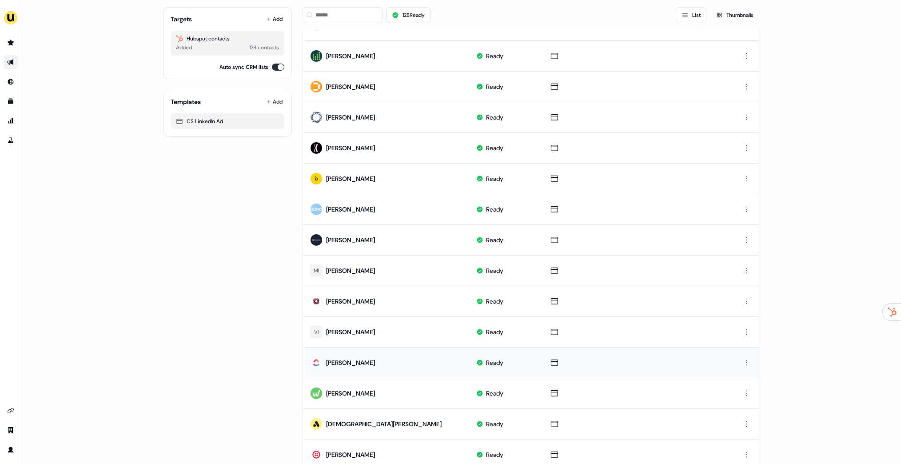
scroll to position [142, 0]
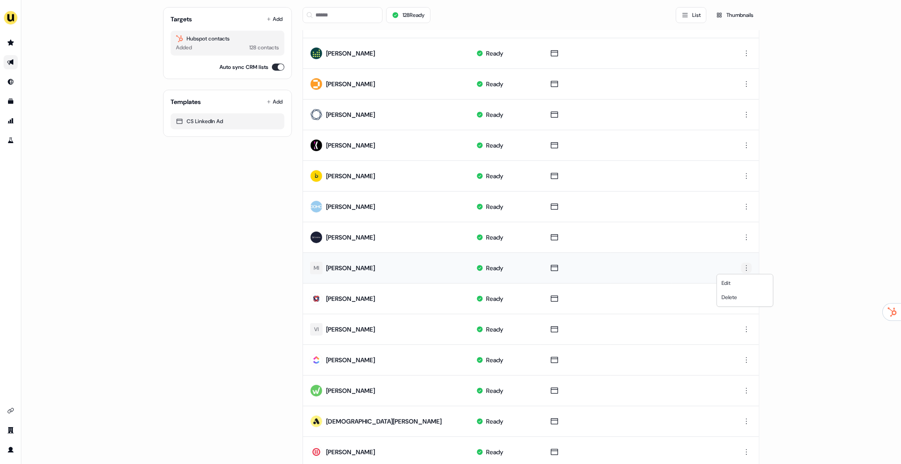
click at [750, 268] on html "For the best experience switch devices to a bigger screen. Go to [DOMAIN_NAME] …" at bounding box center [450, 232] width 901 height 464
click at [732, 293] on div "Delete" at bounding box center [745, 297] width 52 height 14
click at [744, 296] on html "For the best experience switch devices to a bigger screen. Go to [DOMAIN_NAME] …" at bounding box center [450, 232] width 901 height 464
click at [735, 324] on span "Delete" at bounding box center [730, 327] width 16 height 7
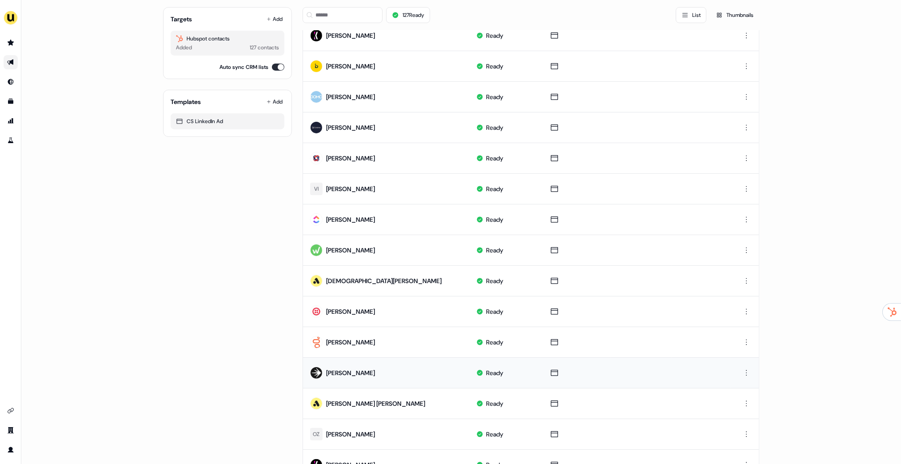
scroll to position [295, 0]
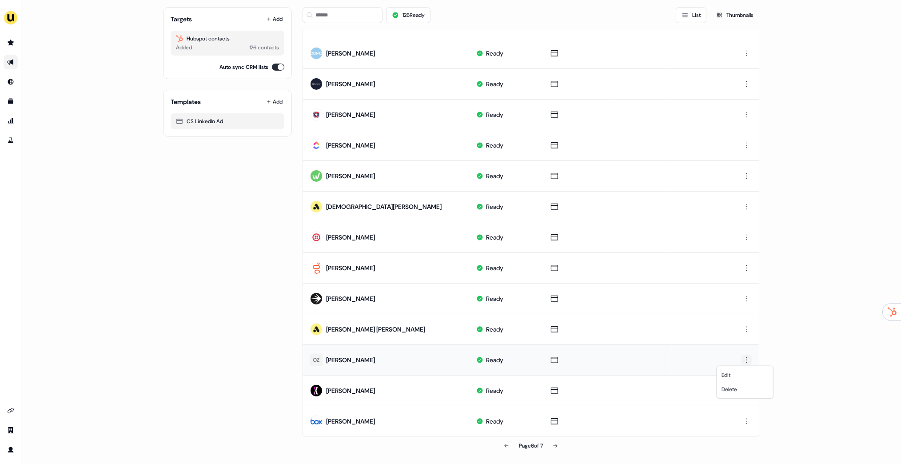
click at [744, 360] on html "For the best experience switch devices to a bigger screen. Go to [DOMAIN_NAME] …" at bounding box center [450, 232] width 901 height 464
click at [730, 387] on span "Delete" at bounding box center [730, 389] width 16 height 7
click at [558, 443] on button at bounding box center [556, 446] width 18 height 18
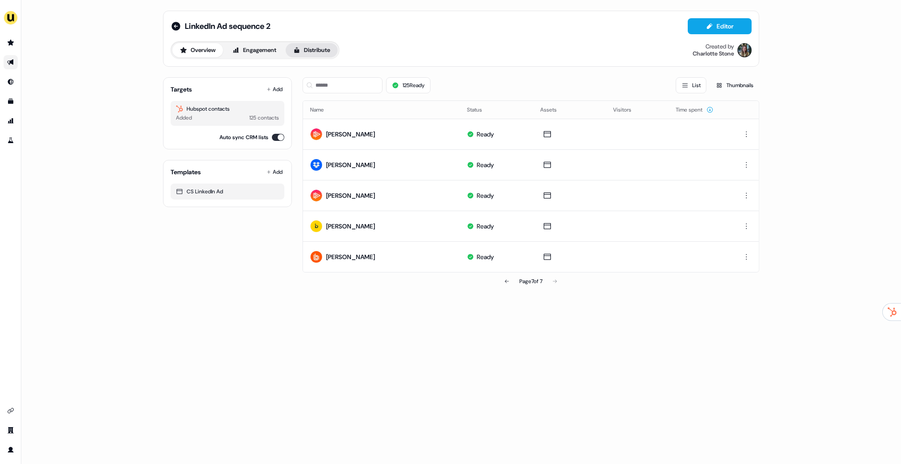
click at [315, 49] on button "Distribute" at bounding box center [312, 50] width 52 height 14
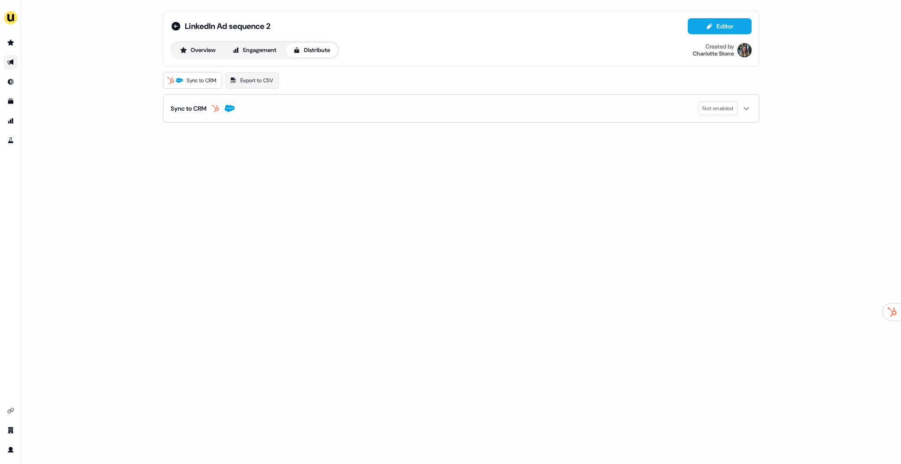
click at [268, 113] on button "Sync to CRM Not enabled" at bounding box center [461, 109] width 581 height 28
click at [182, 131] on button "enable-crm-asset-sync" at bounding box center [179, 131] width 16 height 9
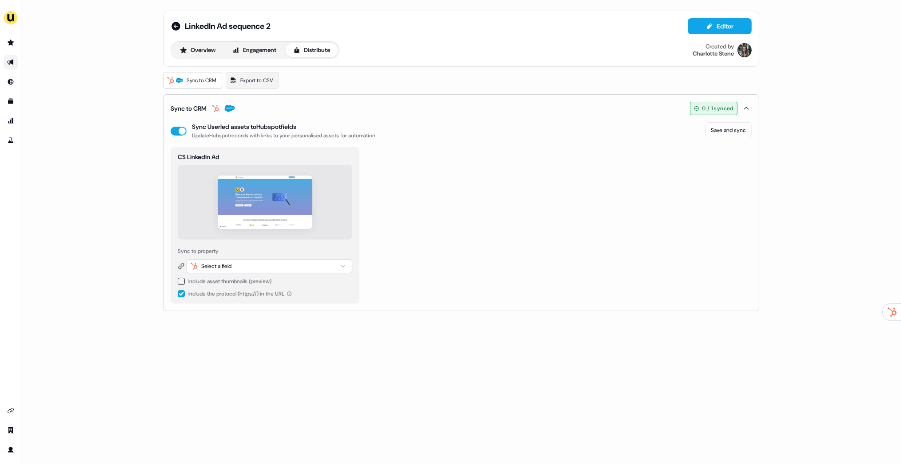
click at [247, 268] on div "Select a field" at bounding box center [270, 266] width 166 height 14
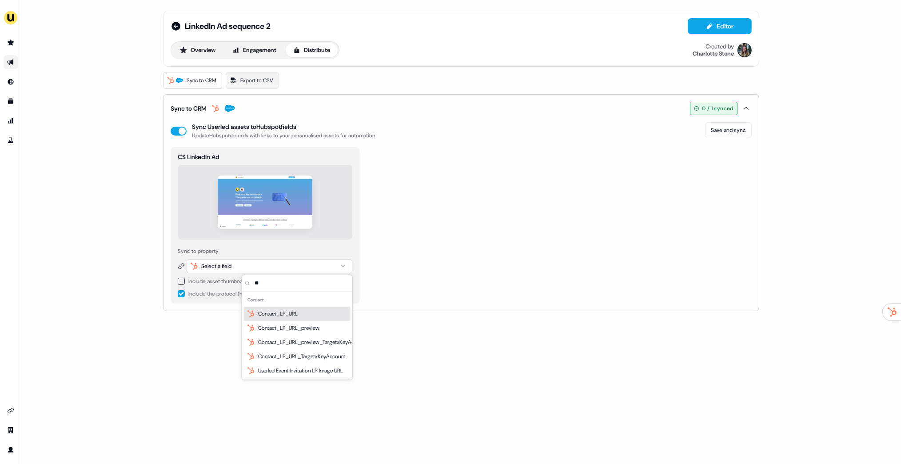
type input "**"
click at [287, 309] on span "Contact_LP_URL" at bounding box center [278, 313] width 40 height 9
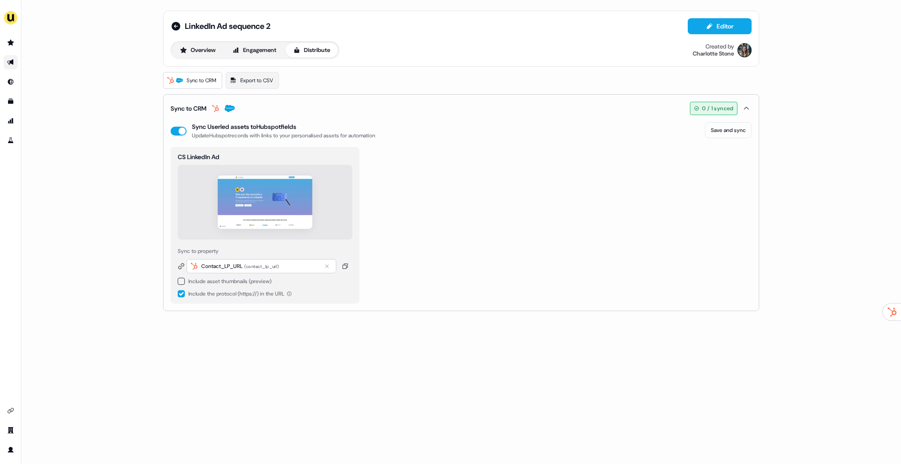
click at [183, 281] on button "button" at bounding box center [181, 281] width 7 height 7
click at [180, 312] on button "button" at bounding box center [181, 311] width 7 height 7
click at [225, 286] on div "Select a field" at bounding box center [216, 283] width 30 height 9
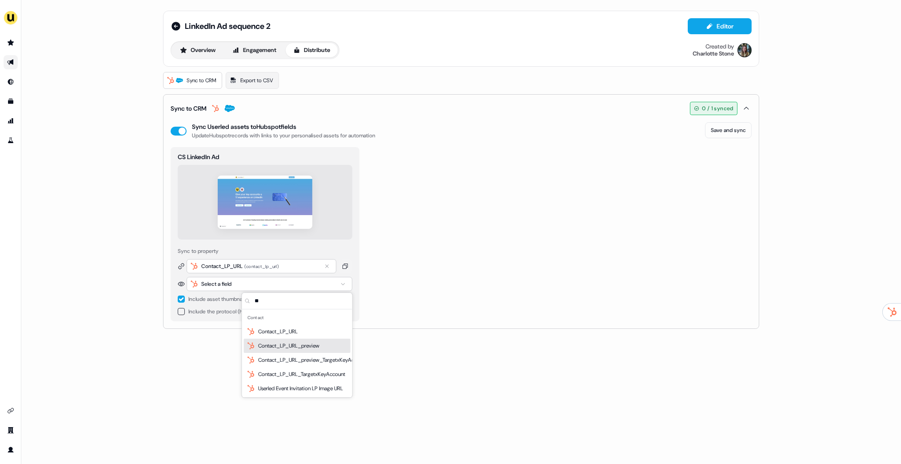
type input "**"
click at [290, 346] on span "Contact_LP_URL_preview" at bounding box center [288, 345] width 61 height 9
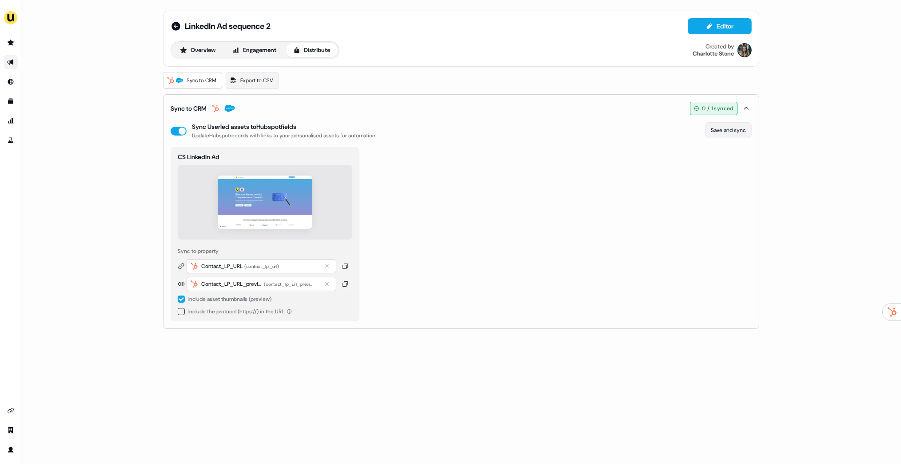
click at [726, 131] on button "Save and sync" at bounding box center [728, 130] width 47 height 16
